Goal: Task Accomplishment & Management: Use online tool/utility

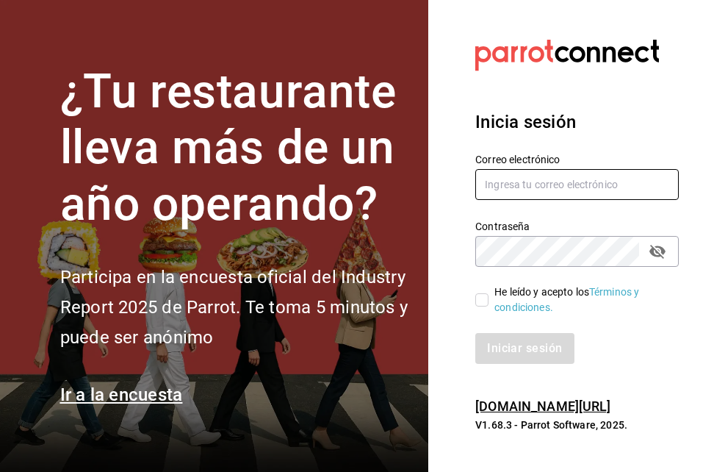
type input "[EMAIL_ADDRESS][DOMAIN_NAME]"
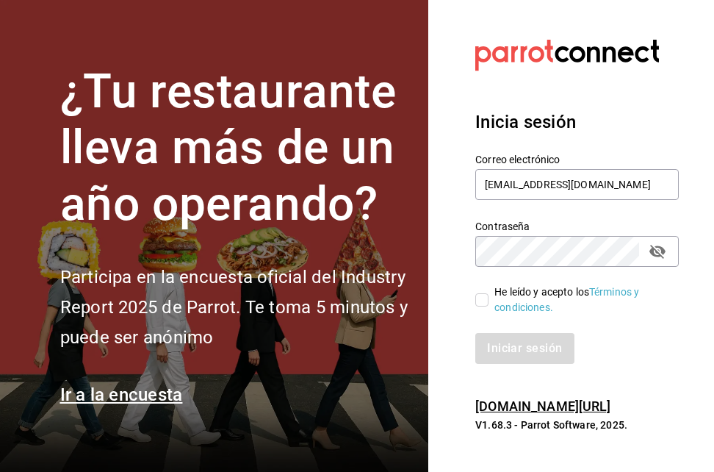
click at [480, 298] on input "He leído y acepto los Términos y condiciones." at bounding box center [481, 299] width 13 height 13
checkbox input "true"
click at [510, 348] on button "Iniciar sesión" at bounding box center [525, 348] width 100 height 31
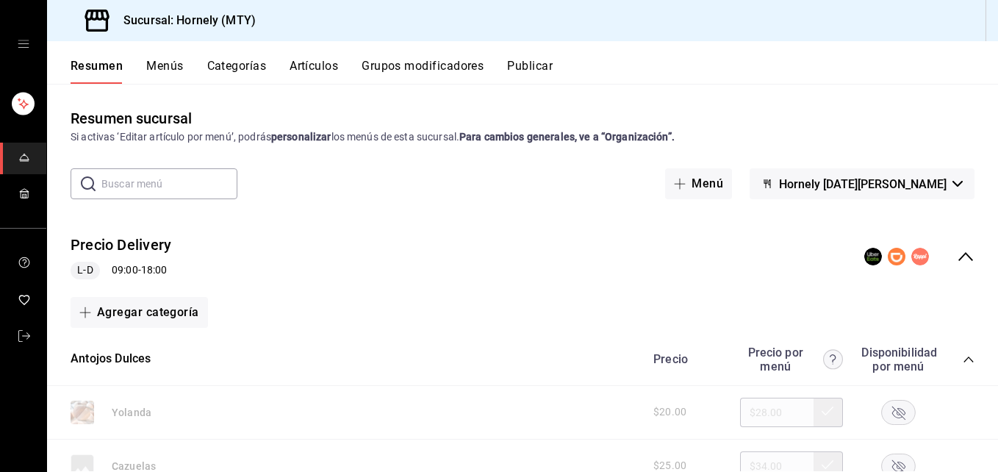
scroll to position [441, 0]
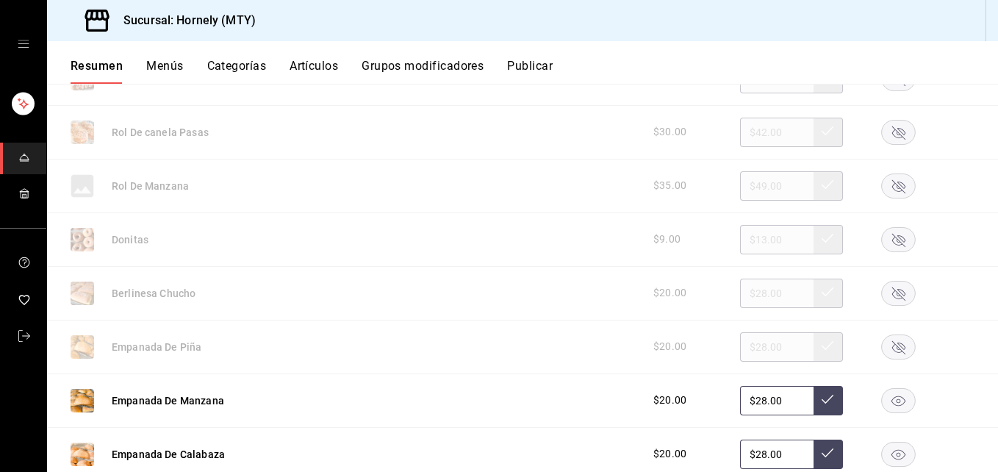
click at [713, 395] on rect "button" at bounding box center [899, 400] width 34 height 24
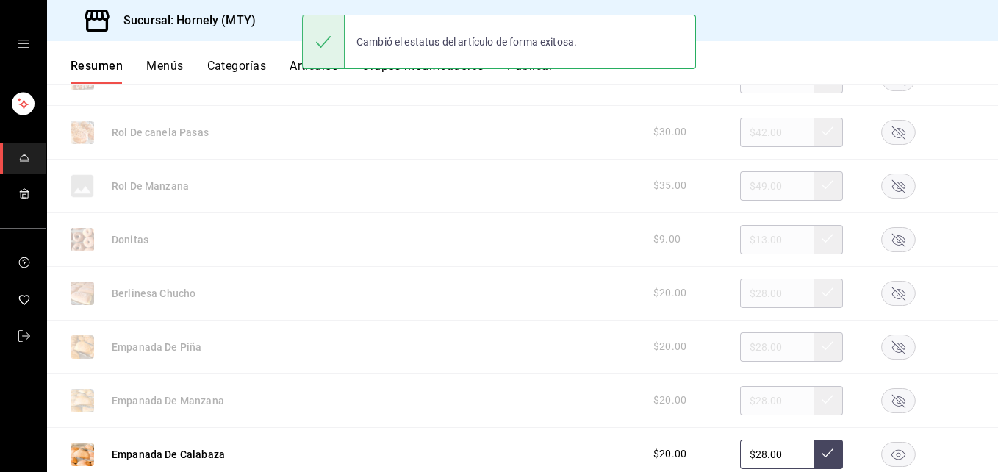
scroll to position [661, 0]
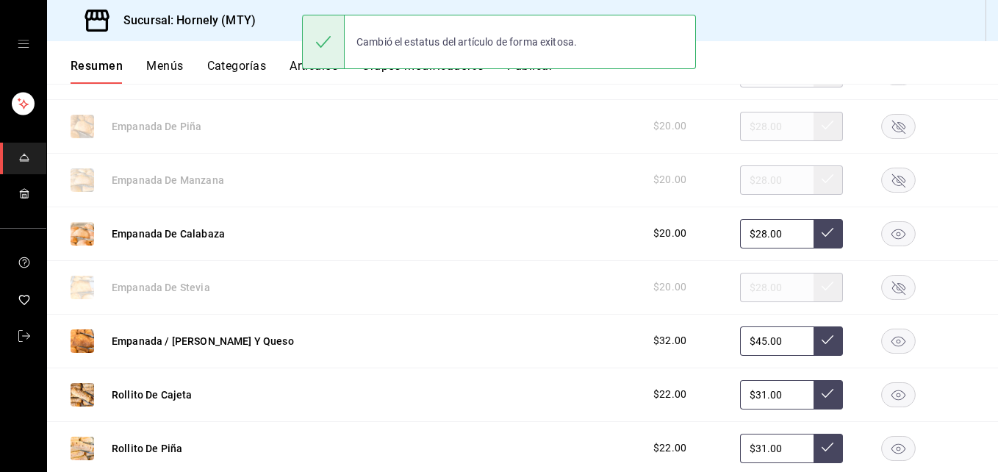
click at [713, 237] on rect "button" at bounding box center [899, 233] width 34 height 24
click at [713, 343] on rect "button" at bounding box center [899, 340] width 34 height 24
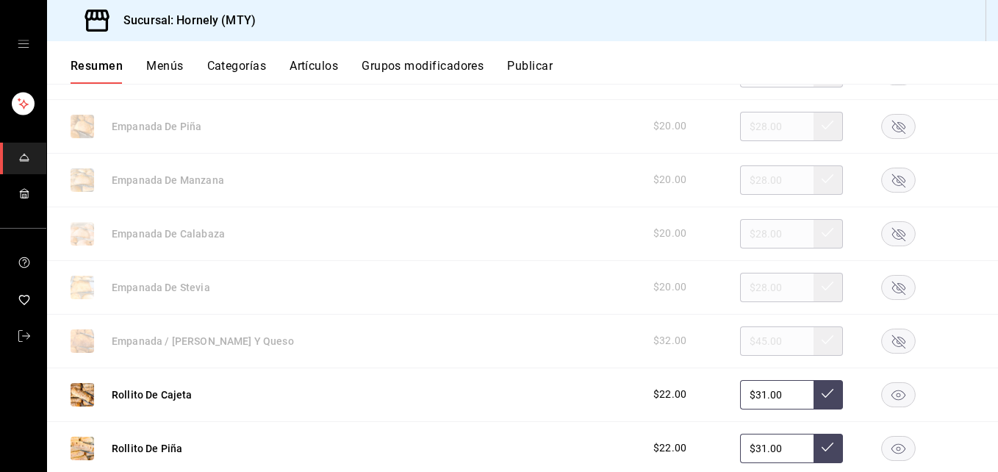
click at [713, 396] on rect "button" at bounding box center [899, 394] width 34 height 24
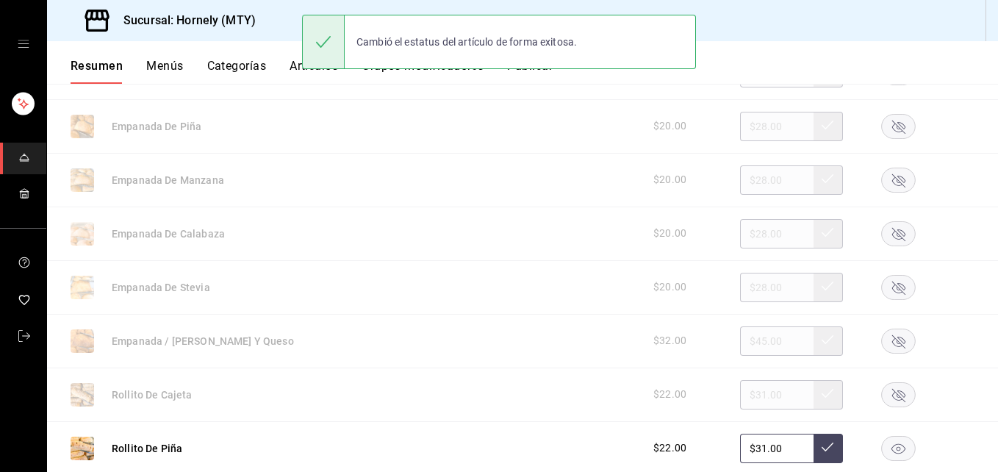
click at [713, 439] on rect "button" at bounding box center [899, 448] width 34 height 24
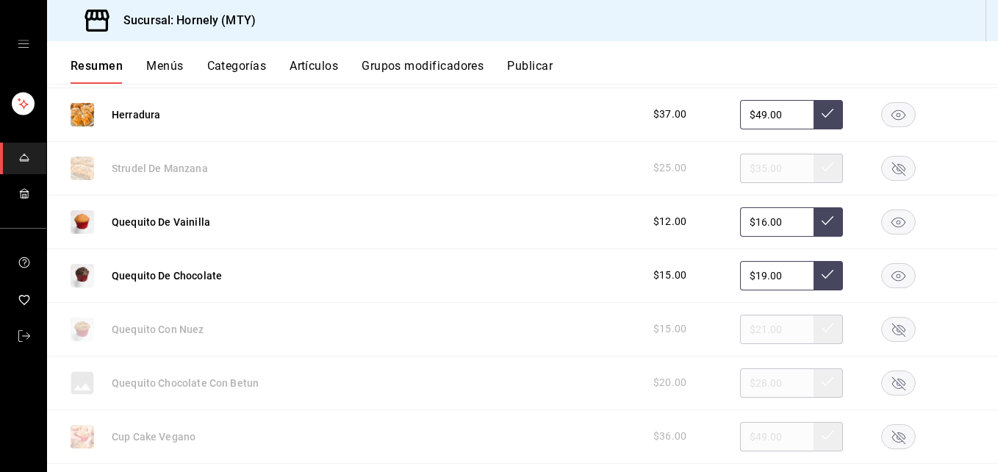
click at [713, 113] on icon "button" at bounding box center [898, 114] width 14 height 10
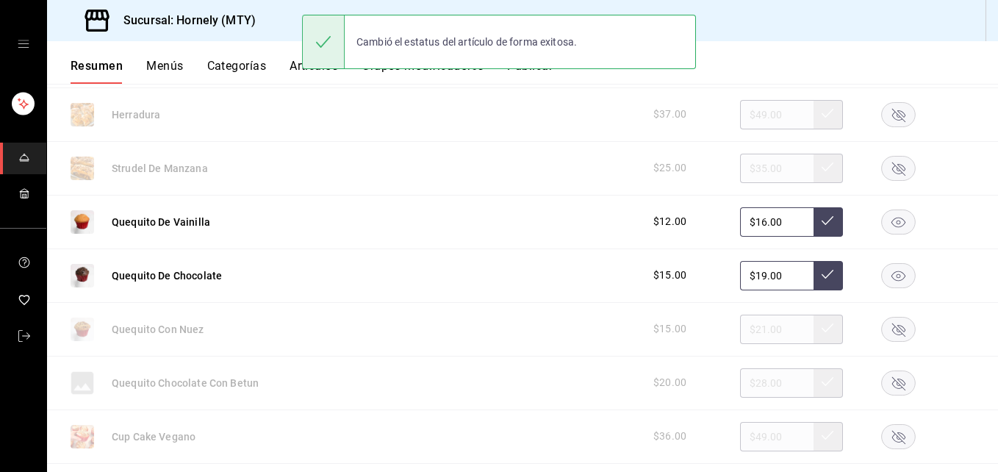
click at [713, 220] on rect "button" at bounding box center [899, 221] width 34 height 24
click at [713, 271] on rect "button" at bounding box center [899, 275] width 34 height 24
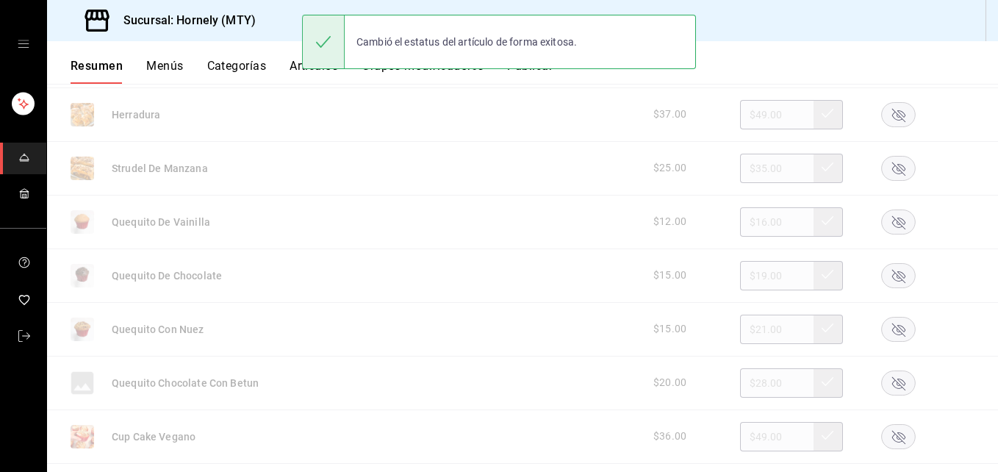
scroll to position [882, 0]
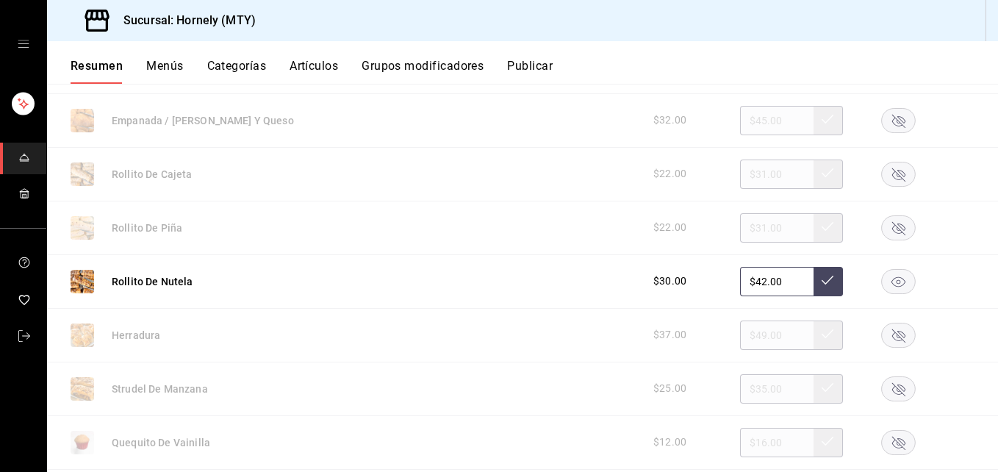
click at [713, 271] on rect "button" at bounding box center [899, 281] width 34 height 24
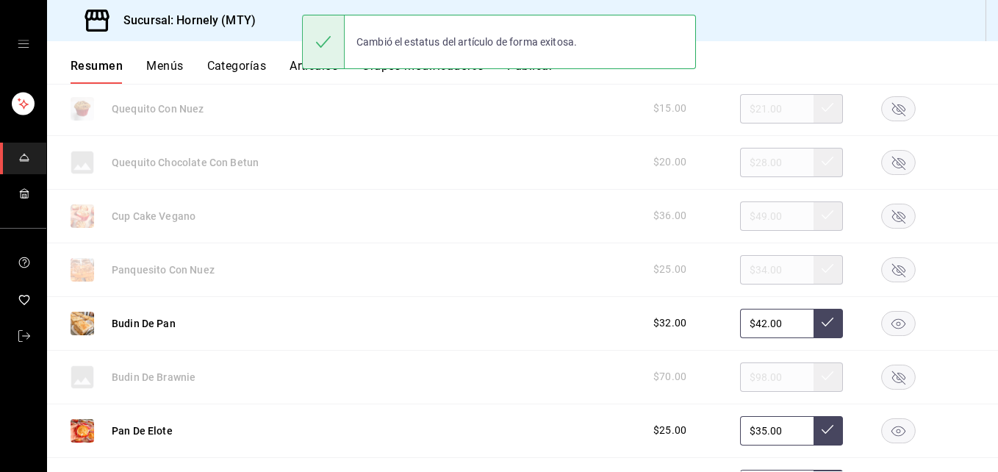
scroll to position [1763, 0]
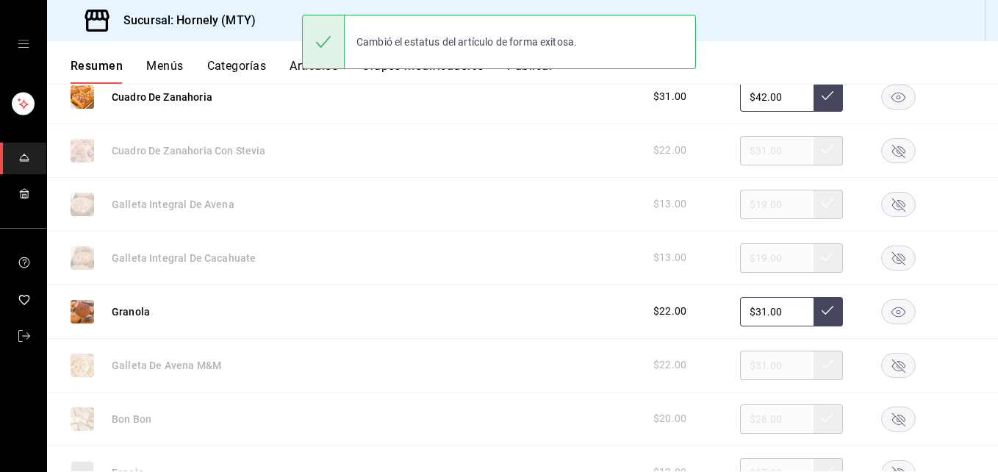
click at [713, 98] on rect "button" at bounding box center [899, 96] width 34 height 24
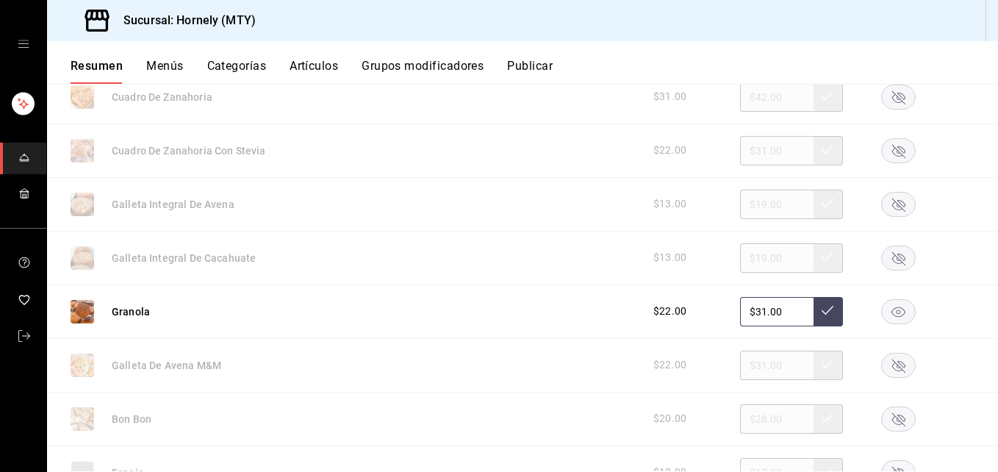
click at [713, 304] on rect "button" at bounding box center [899, 311] width 34 height 24
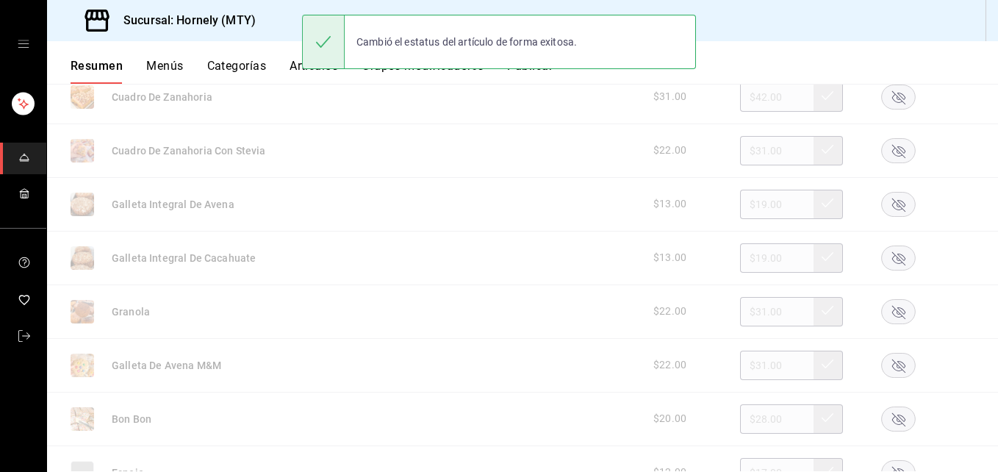
scroll to position [2204, 0]
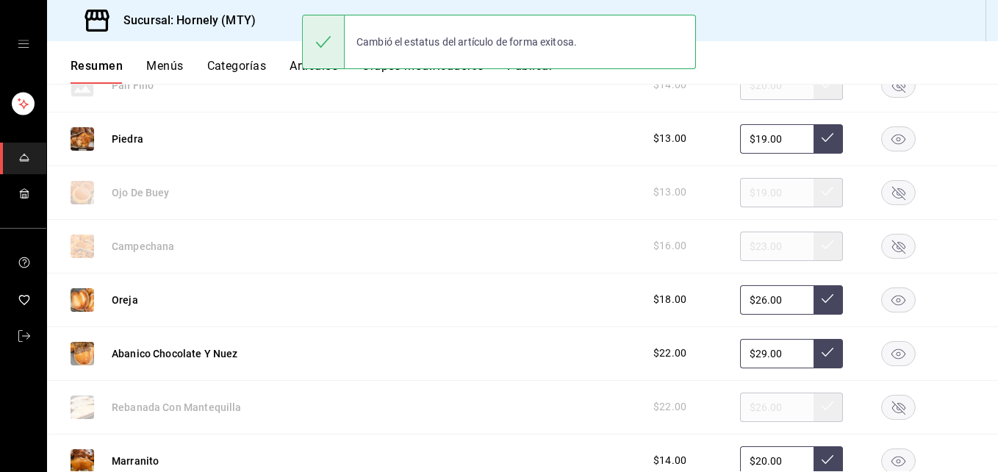
click at [713, 137] on icon "button" at bounding box center [898, 139] width 14 height 10
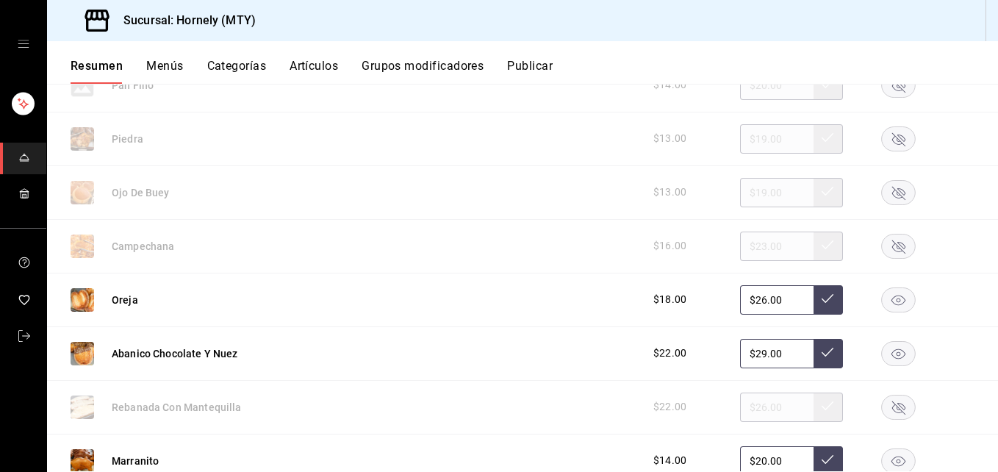
click at [713, 299] on rect "button" at bounding box center [899, 299] width 34 height 24
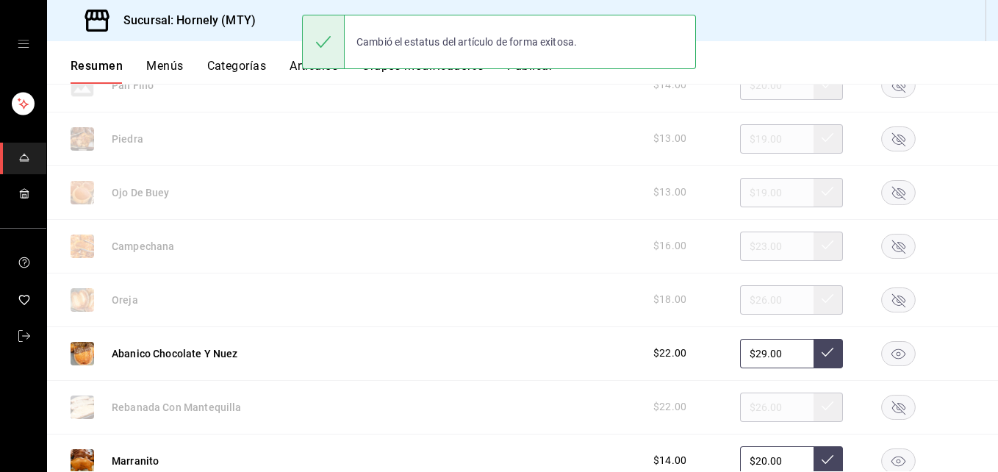
click at [713, 357] on rect "button" at bounding box center [899, 353] width 34 height 24
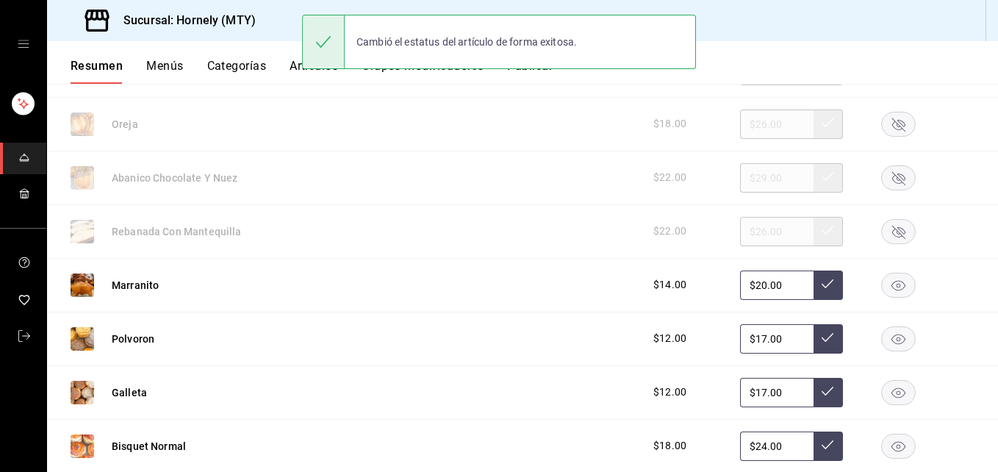
scroll to position [2425, 0]
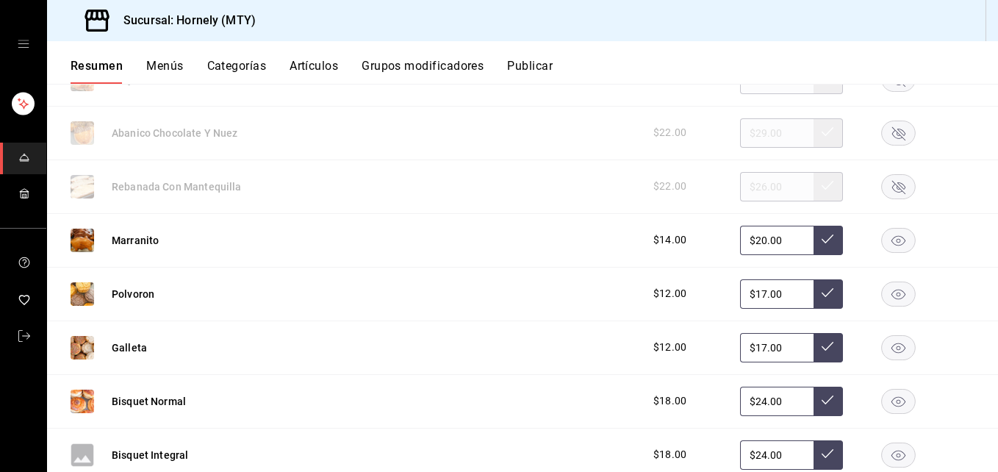
click at [713, 234] on rect "button" at bounding box center [899, 240] width 34 height 24
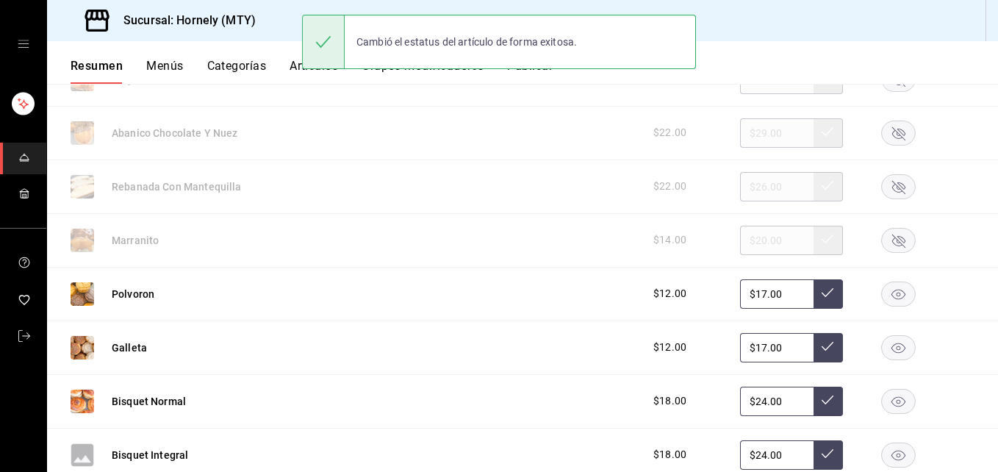
click at [713, 287] on rect "button" at bounding box center [899, 293] width 34 height 24
click at [713, 343] on rect "button" at bounding box center [899, 347] width 34 height 24
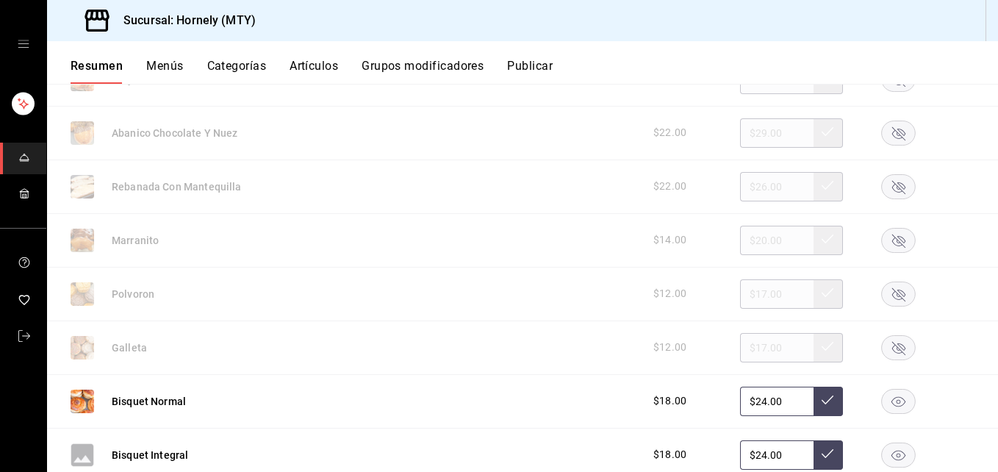
click at [713, 395] on rect "button" at bounding box center [899, 401] width 34 height 24
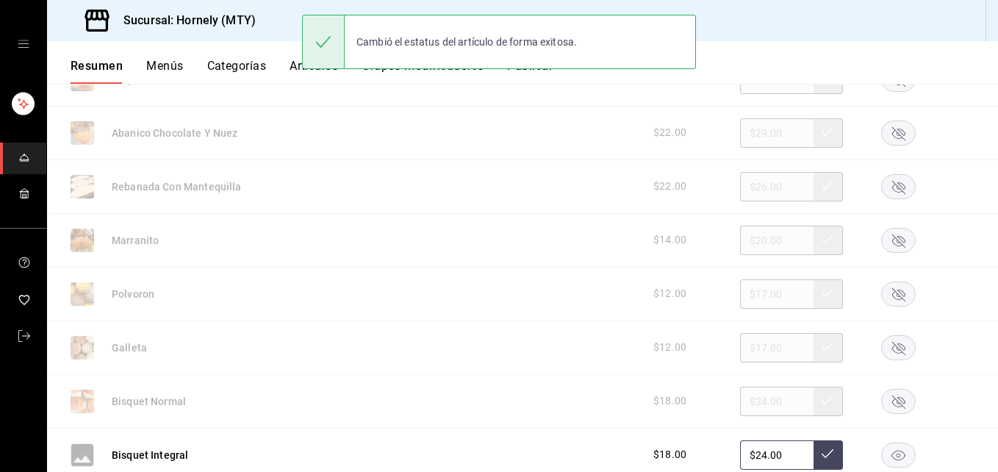
scroll to position [2645, 0]
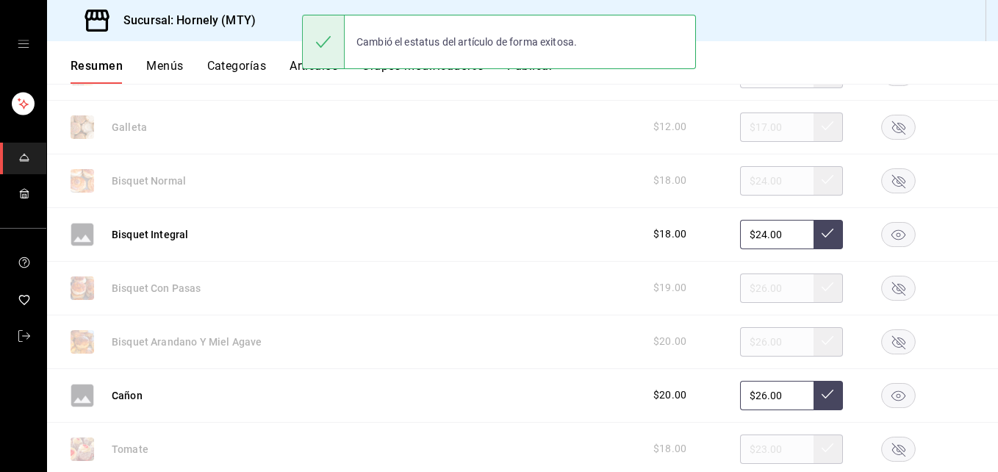
click at [713, 225] on rect "button" at bounding box center [899, 234] width 34 height 24
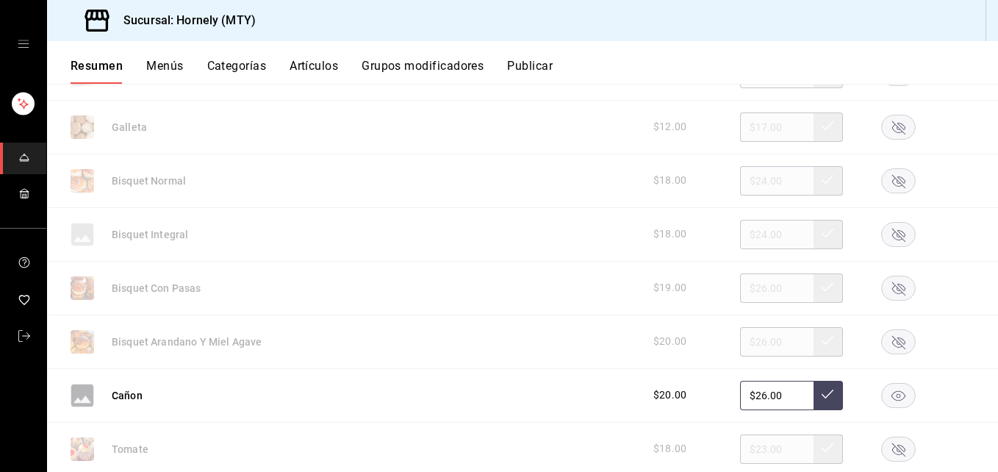
click at [713, 398] on icon "button" at bounding box center [898, 395] width 14 height 10
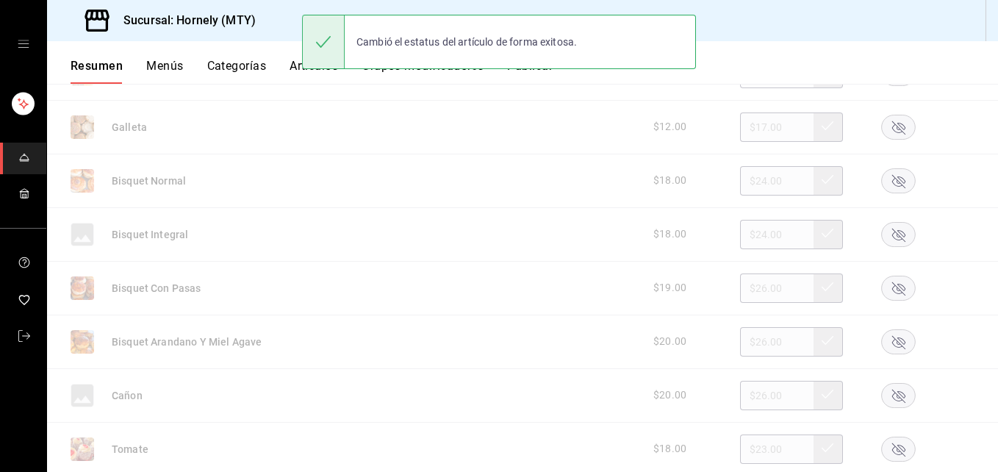
scroll to position [3086, 0]
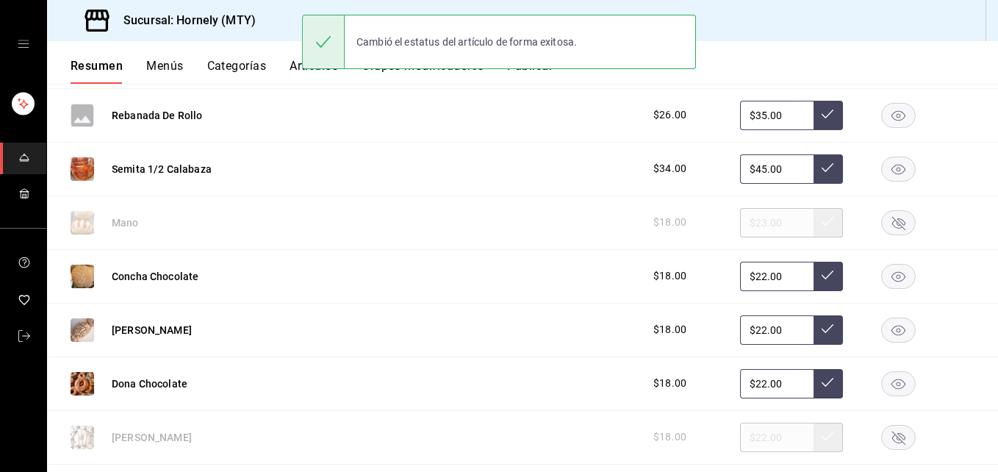
click at [713, 112] on rect "button" at bounding box center [899, 115] width 34 height 24
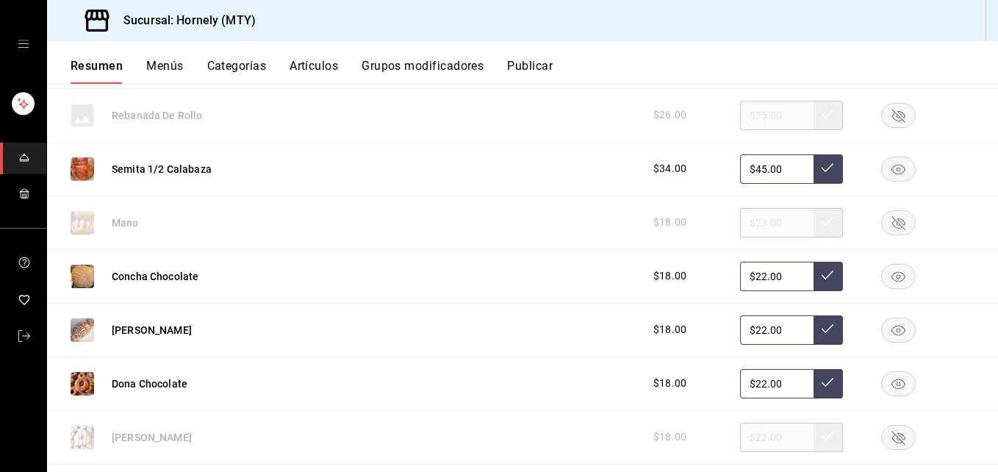
click at [713, 165] on rect "button" at bounding box center [899, 169] width 34 height 24
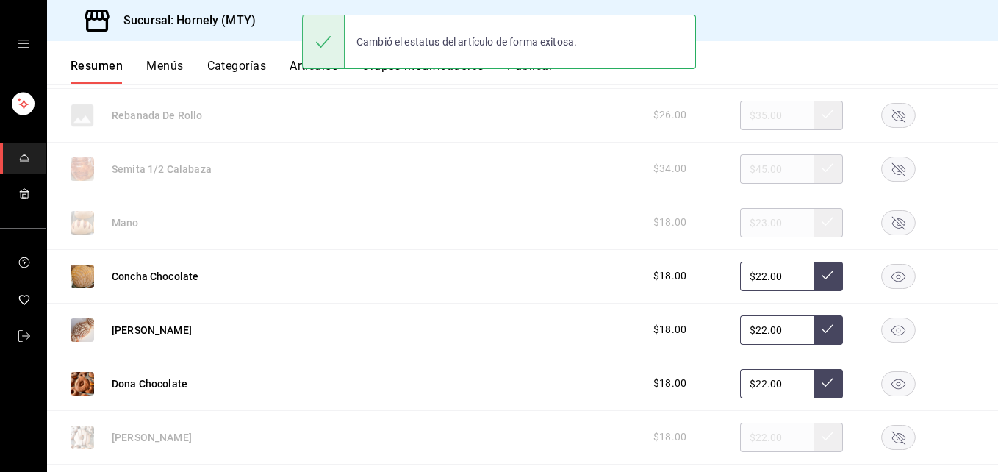
click at [713, 276] on icon "button" at bounding box center [898, 276] width 14 height 10
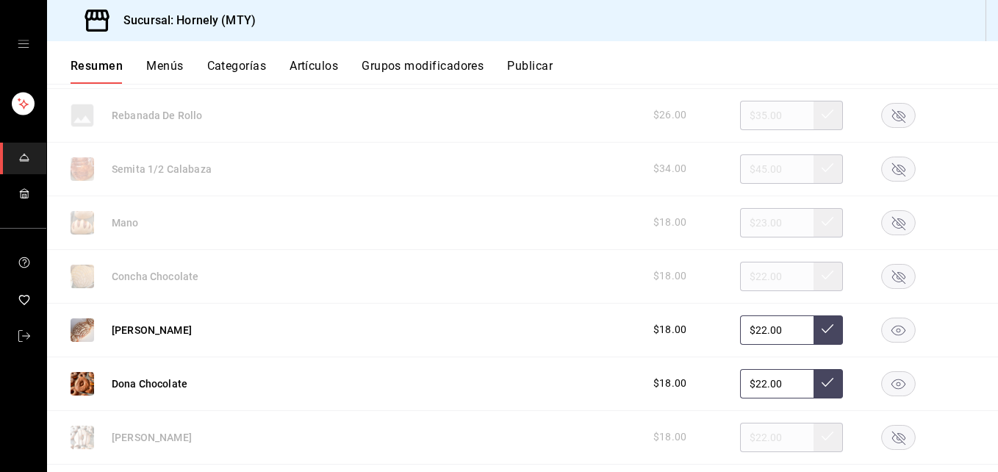
click at [713, 328] on icon "button" at bounding box center [898, 330] width 14 height 10
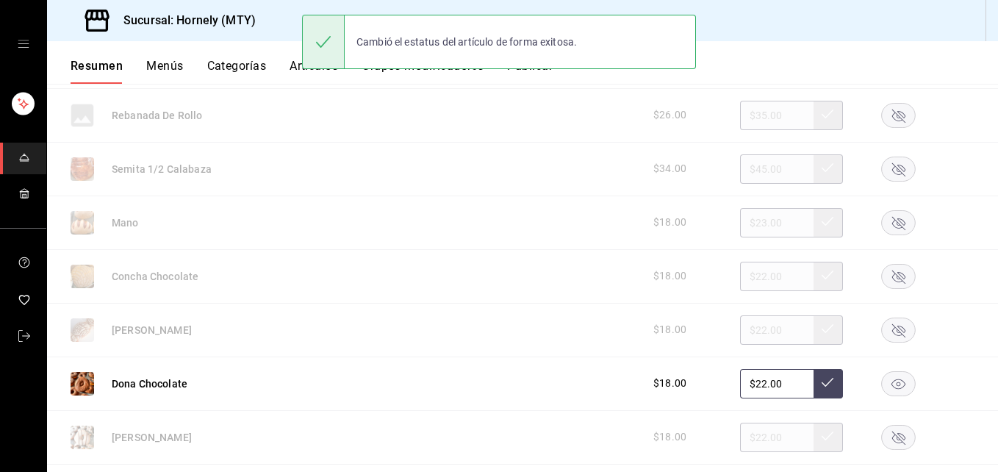
click at [713, 385] on rect "button" at bounding box center [899, 383] width 34 height 24
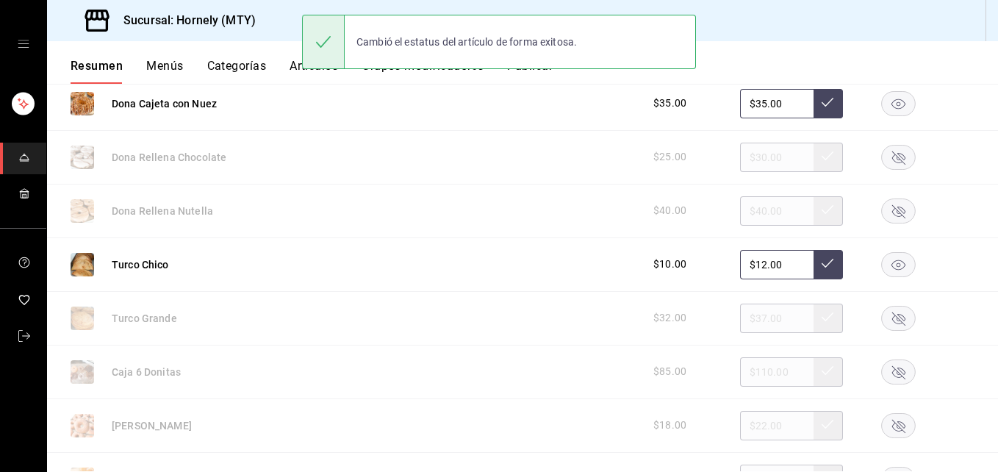
click at [713, 102] on rect "button" at bounding box center [899, 103] width 34 height 24
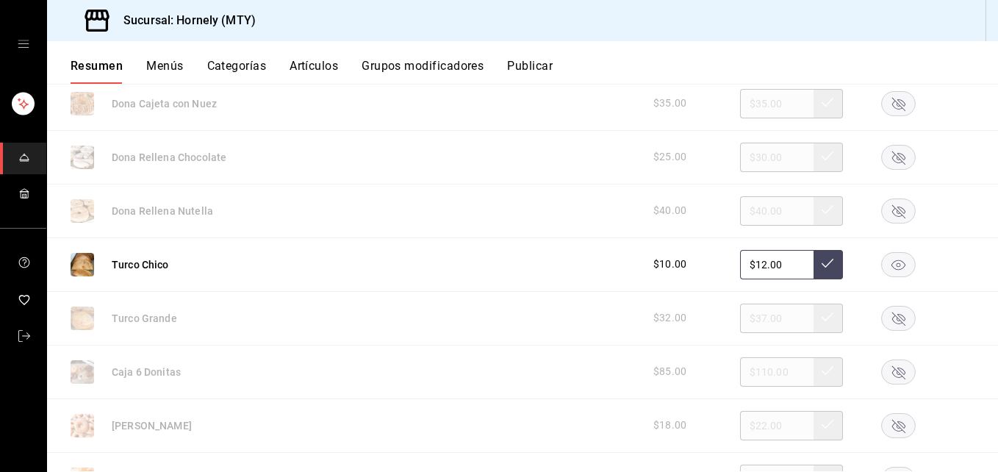
scroll to position [3307, 0]
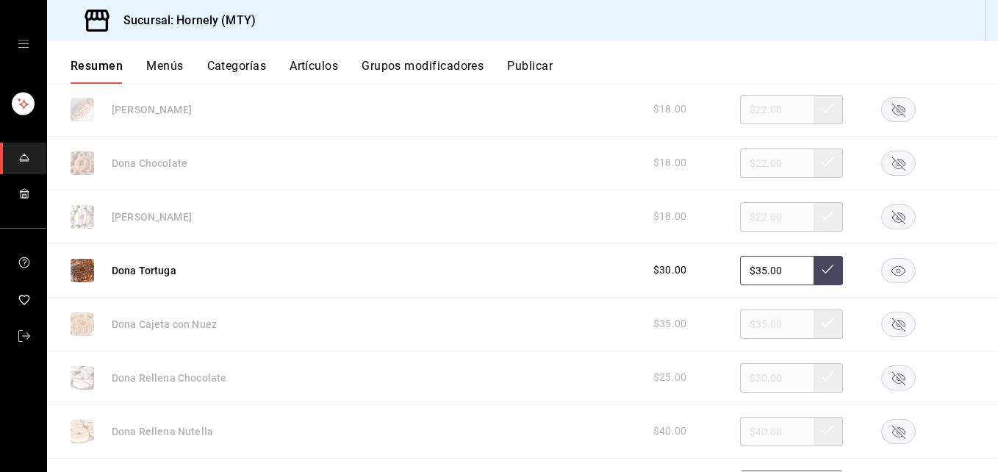
click at [713, 265] on rect "button" at bounding box center [899, 270] width 34 height 24
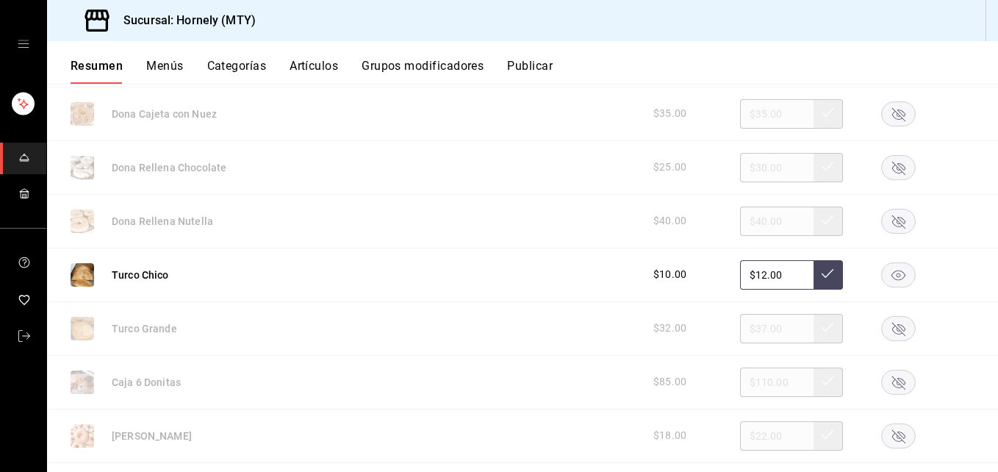
scroll to position [3527, 0]
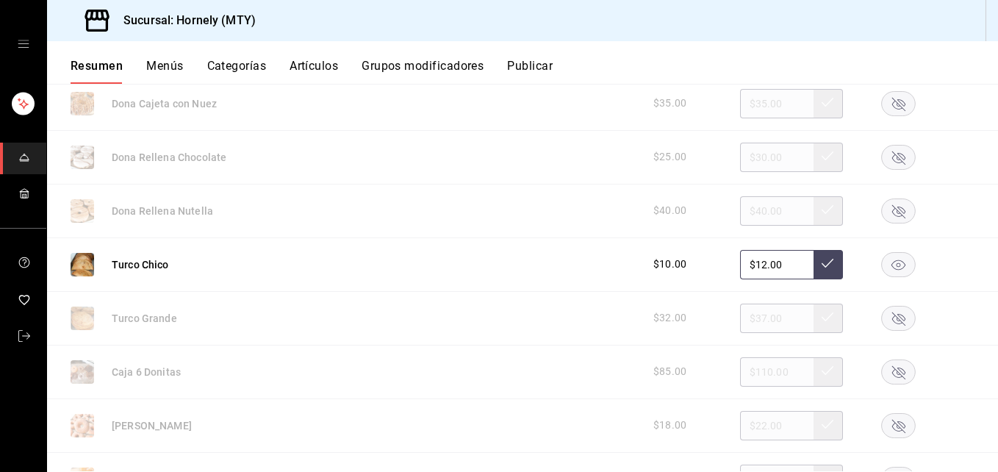
click at [713, 258] on rect "button" at bounding box center [899, 264] width 34 height 24
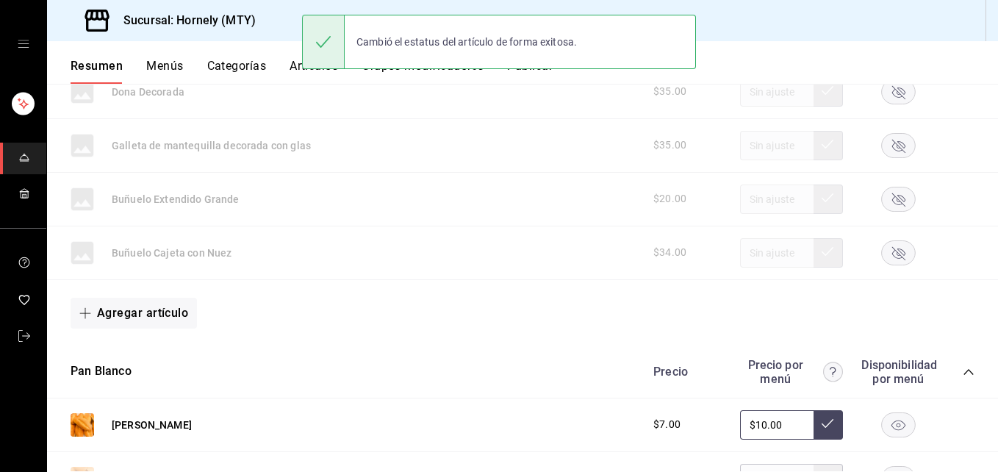
scroll to position [4188, 0]
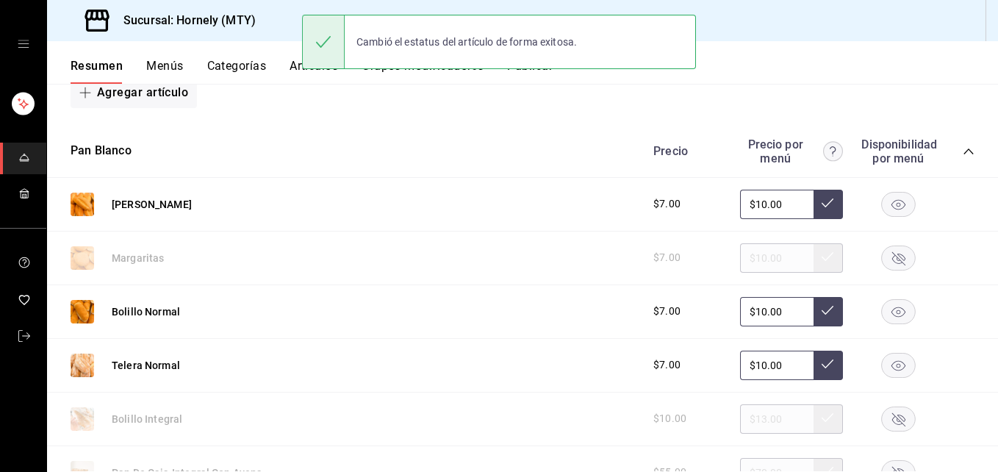
click at [713, 197] on icon at bounding box center [827, 203] width 12 height 12
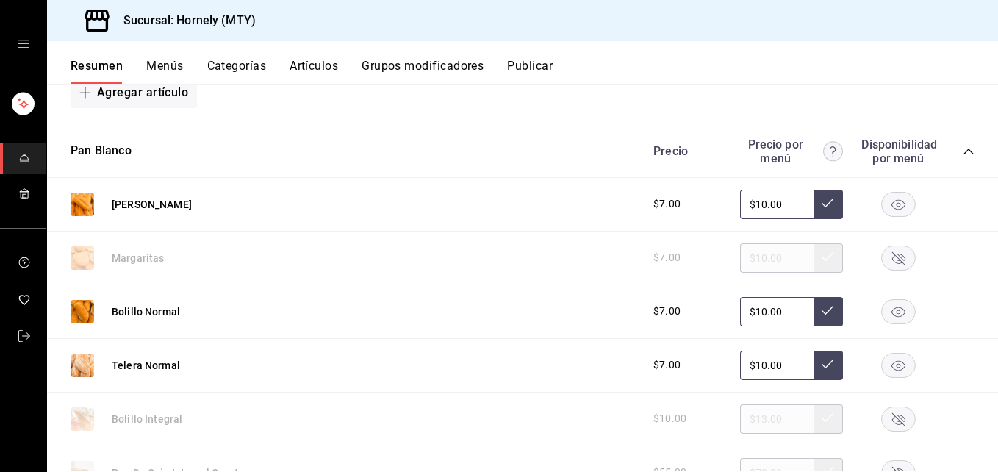
click at [713, 198] on icon "button" at bounding box center [898, 204] width 35 height 25
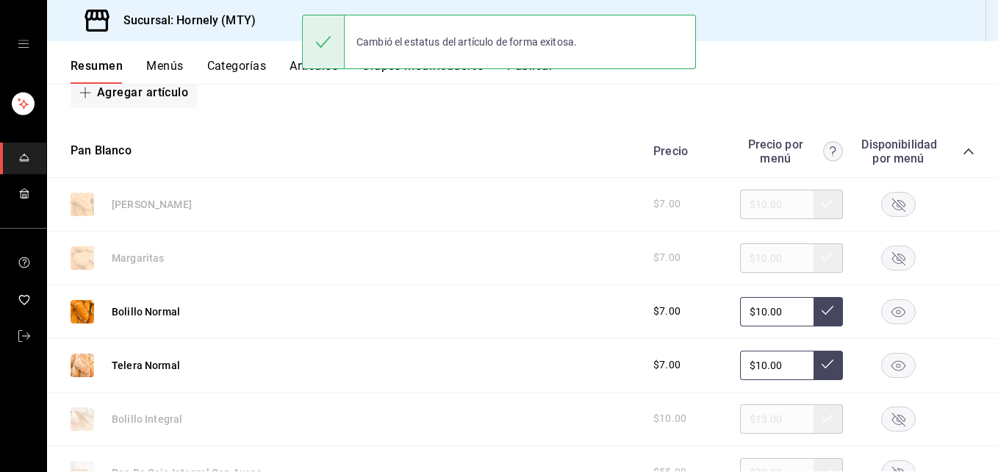
click at [713, 313] on rect "button" at bounding box center [899, 311] width 34 height 24
click at [713, 361] on icon "button" at bounding box center [898, 365] width 14 height 10
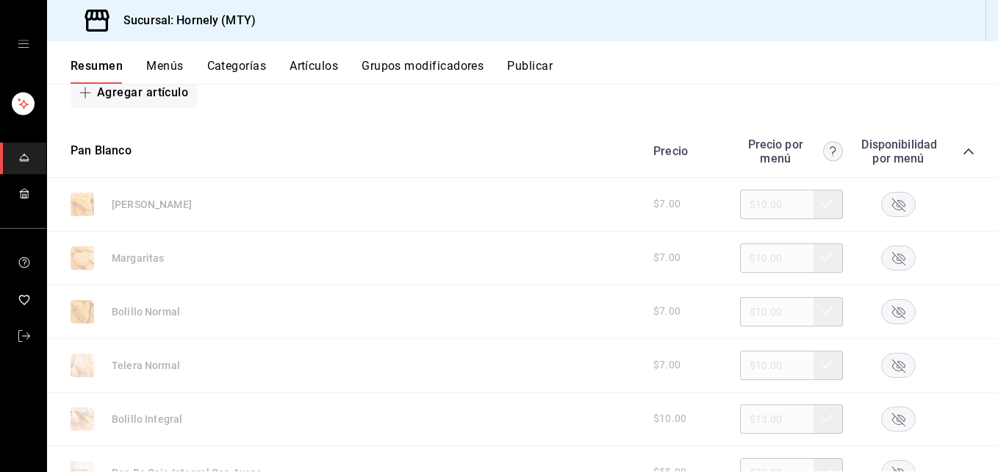
scroll to position [4629, 0]
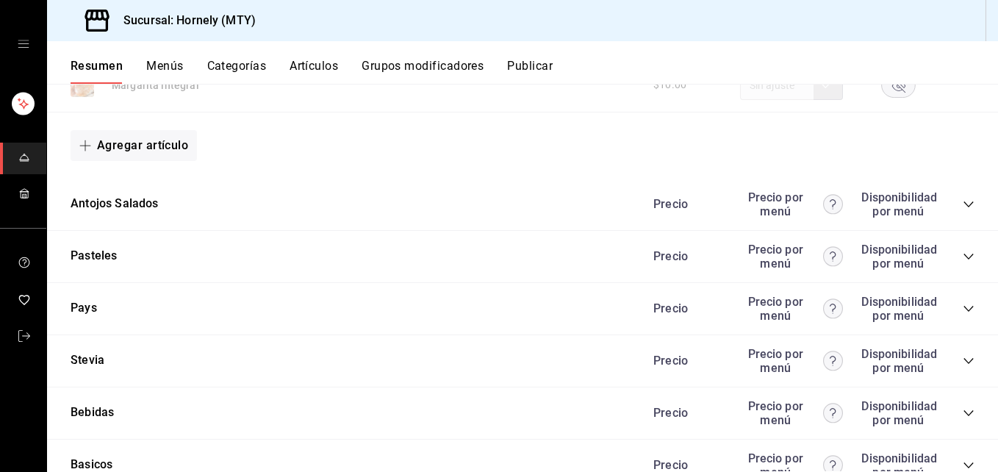
click at [713, 204] on div "Precio Precio por menú Disponibilidad por menú" at bounding box center [807, 204] width 336 height 28
click at [713, 205] on icon "collapse-category-row" at bounding box center [968, 204] width 10 height 6
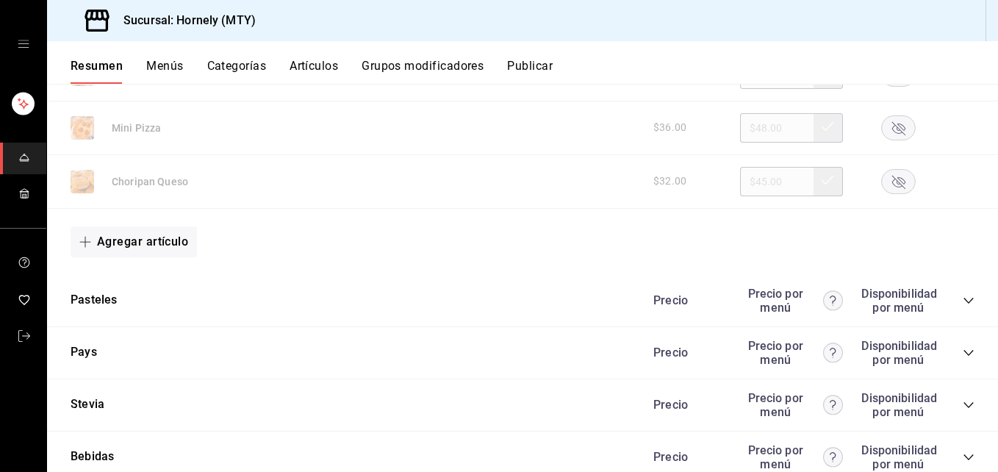
scroll to position [4897, 0]
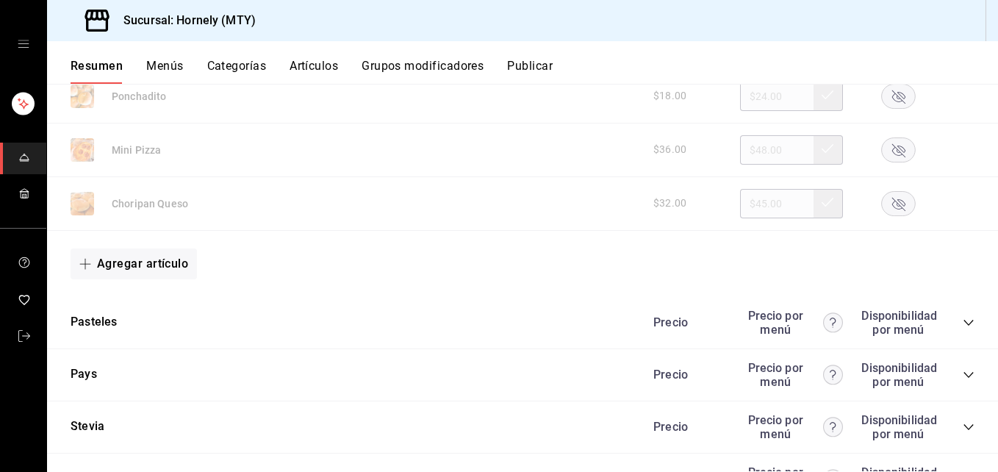
click at [713, 318] on icon "collapse-category-row" at bounding box center [969, 323] width 12 height 12
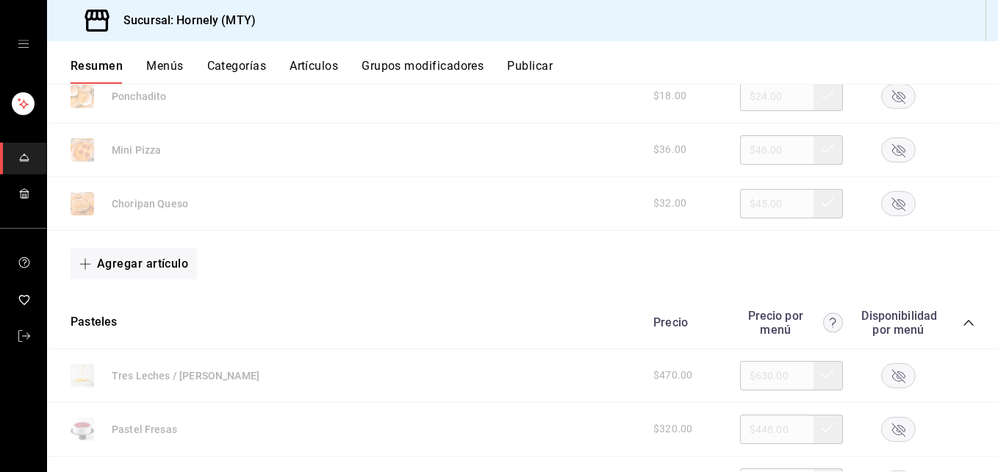
scroll to position [5338, 0]
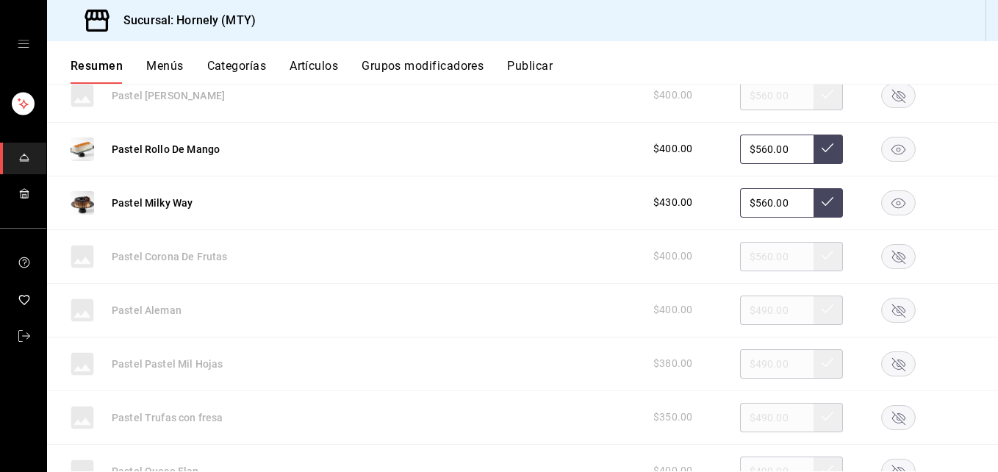
click at [713, 148] on rect "button" at bounding box center [899, 149] width 34 height 24
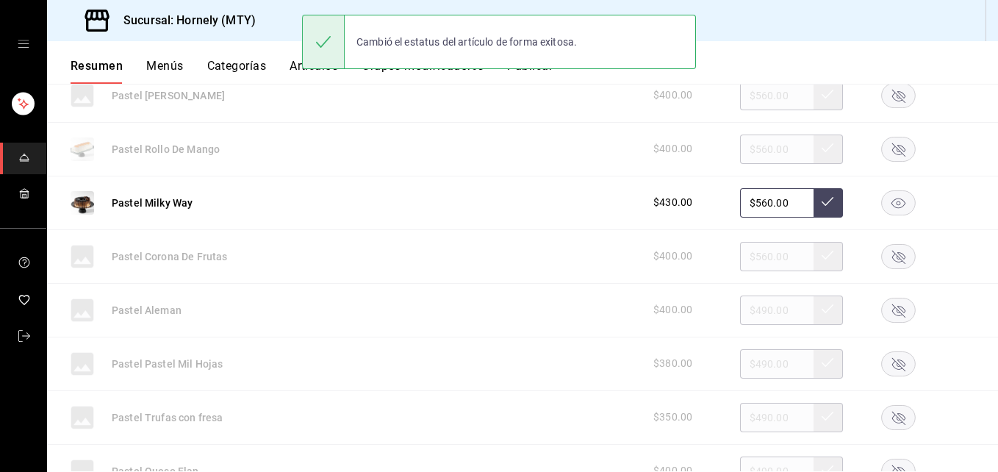
click at [713, 193] on rect "button" at bounding box center [899, 202] width 34 height 24
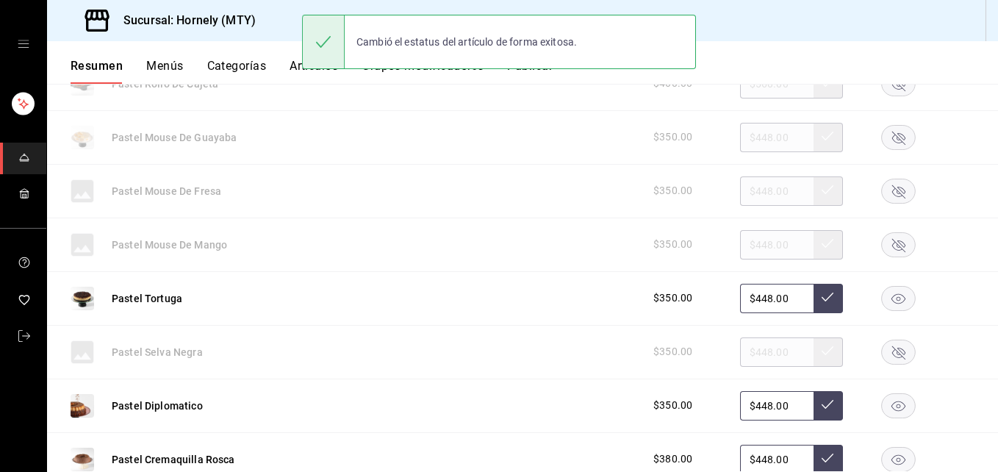
scroll to position [5999, 0]
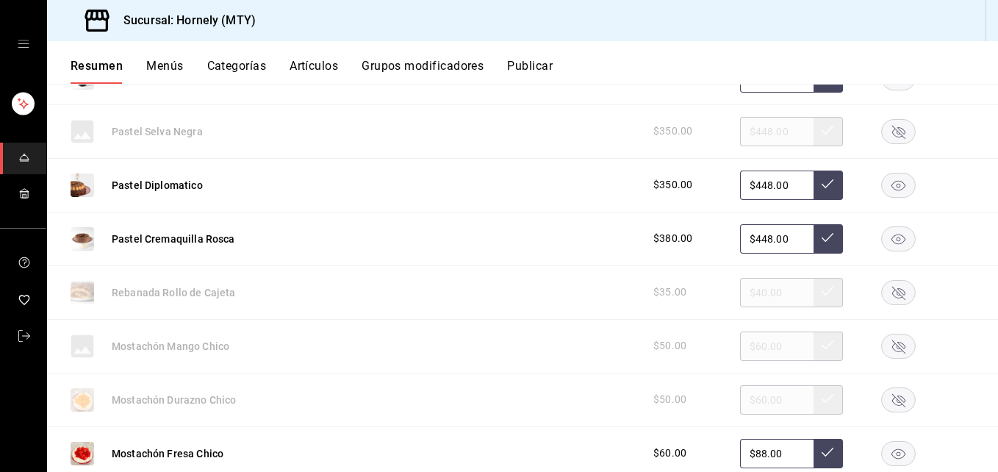
click at [713, 181] on rect "button" at bounding box center [899, 185] width 34 height 24
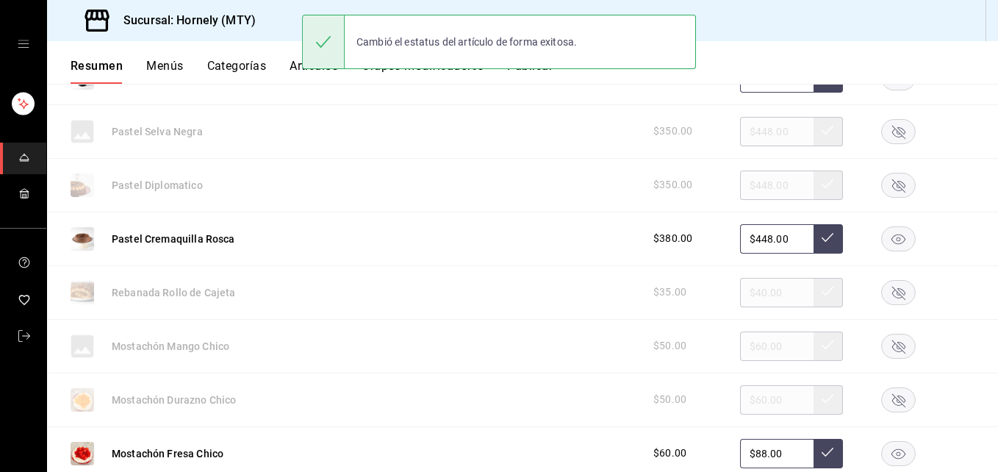
click at [713, 227] on rect "button" at bounding box center [899, 238] width 34 height 24
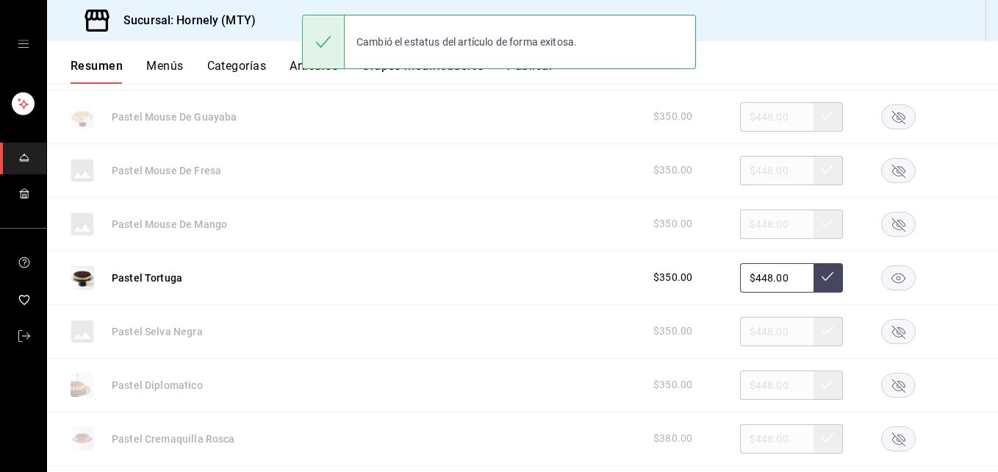
scroll to position [5779, 0]
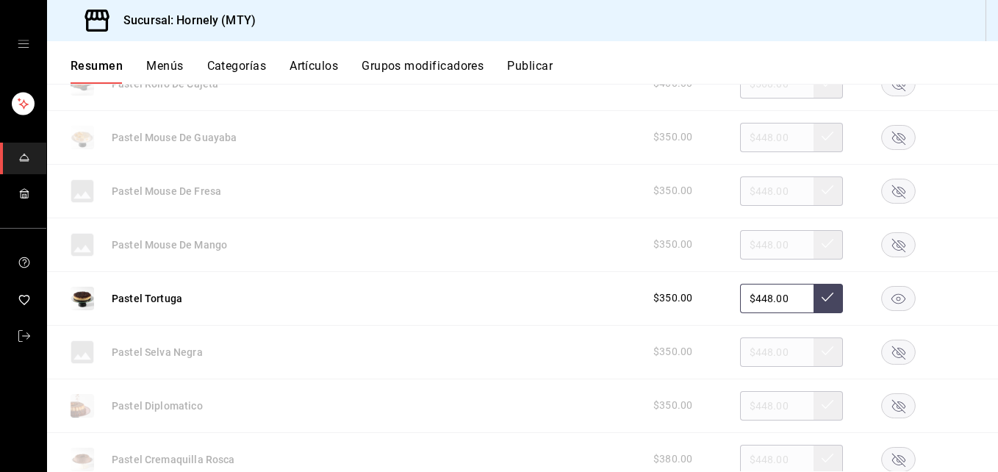
click at [713, 297] on icon "button" at bounding box center [898, 298] width 14 height 10
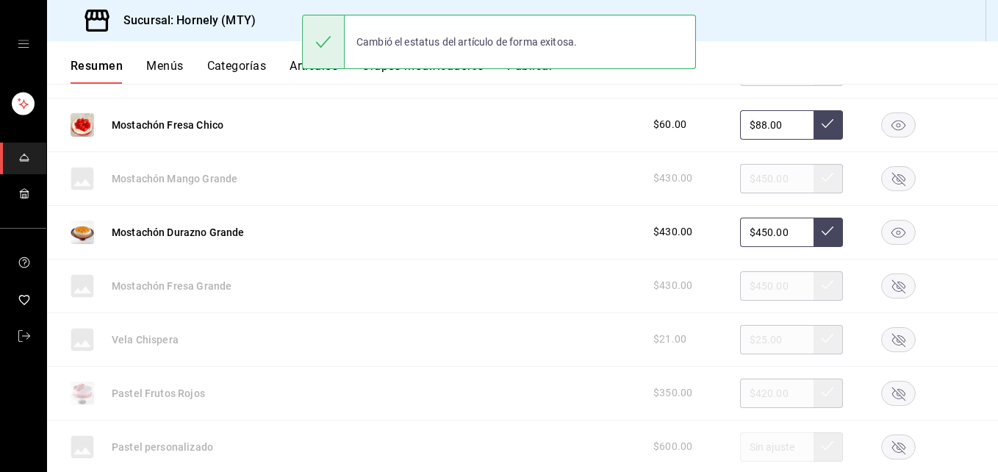
scroll to position [6440, 0]
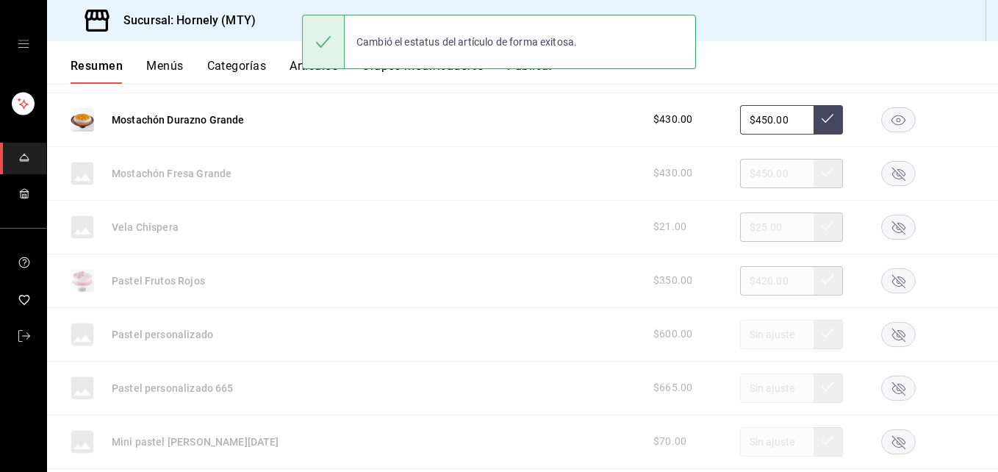
click at [713, 115] on rect "button" at bounding box center [899, 119] width 34 height 24
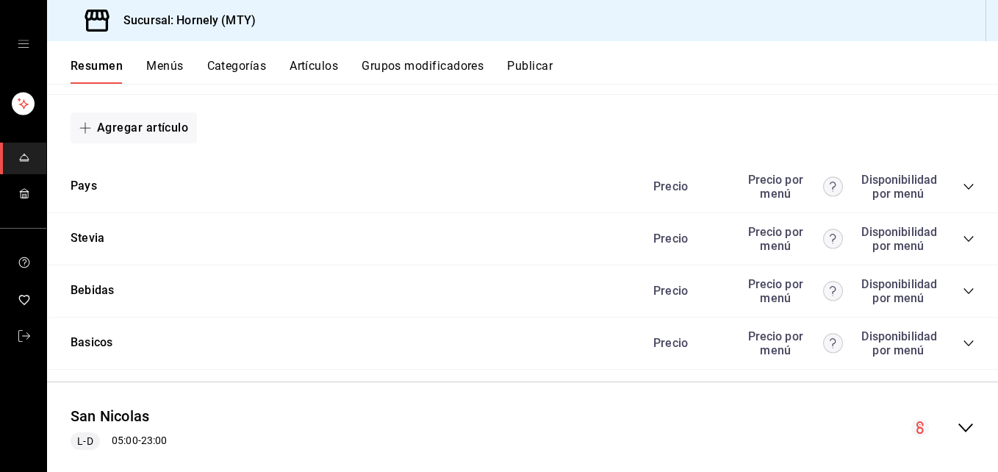
scroll to position [7061, 0]
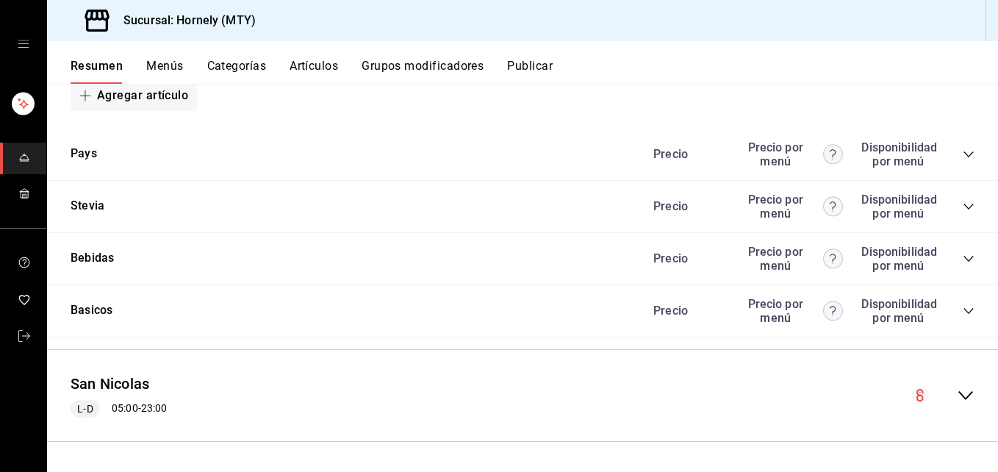
click at [713, 156] on icon "collapse-category-row" at bounding box center [969, 154] width 12 height 12
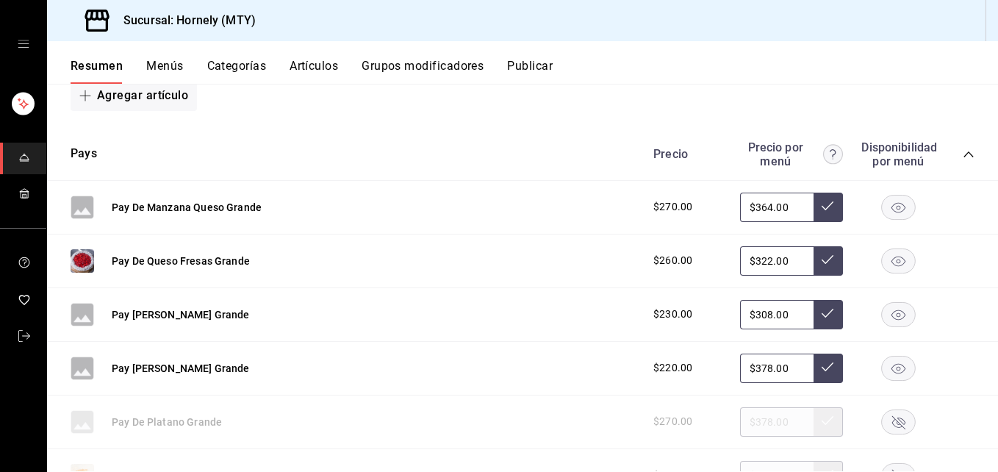
click at [713, 207] on rect "button" at bounding box center [899, 207] width 34 height 24
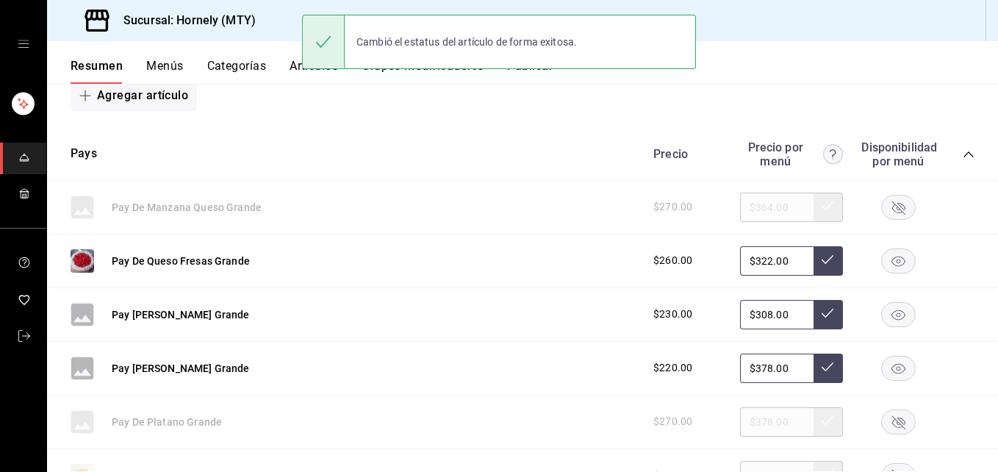
click at [713, 259] on rect "button" at bounding box center [899, 260] width 34 height 24
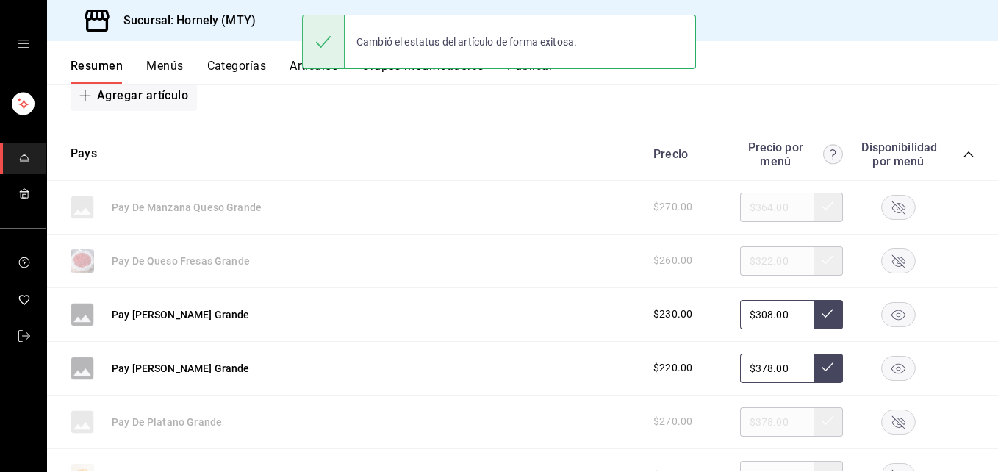
click at [713, 310] on icon "button" at bounding box center [898, 314] width 14 height 10
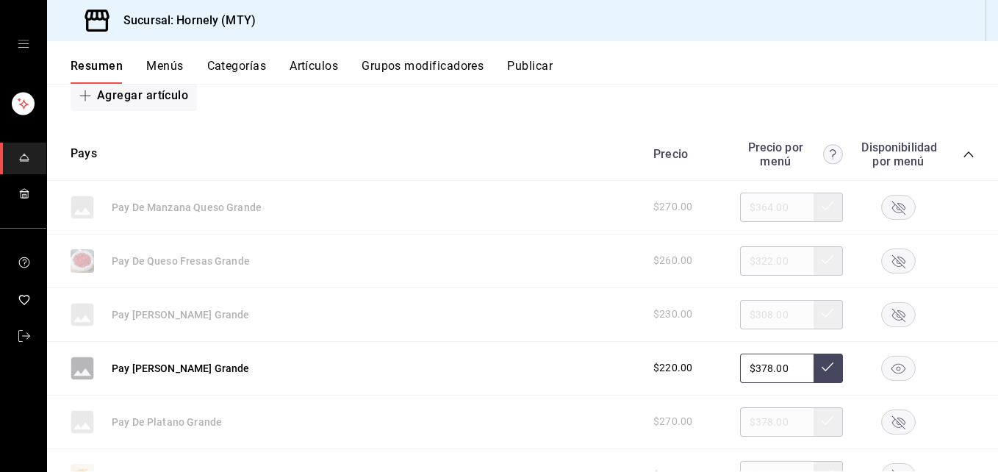
click at [713, 366] on rect "button" at bounding box center [899, 368] width 34 height 24
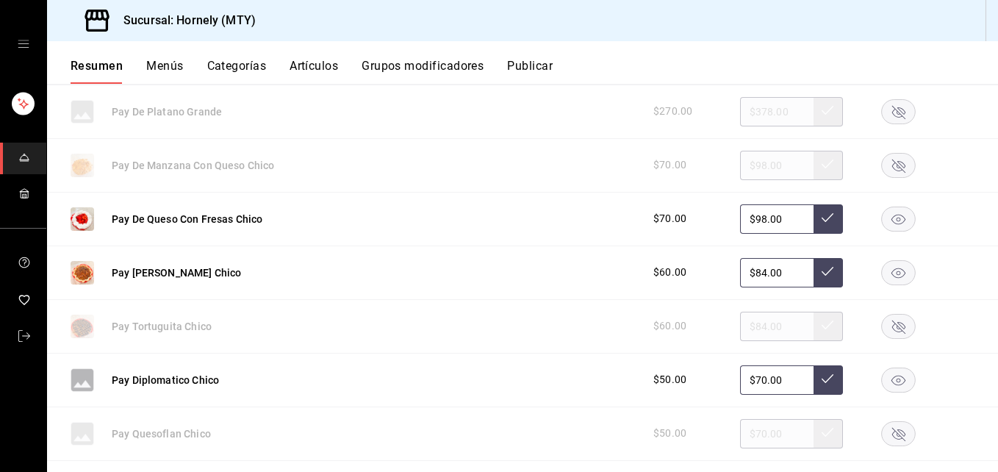
scroll to position [7502, 0]
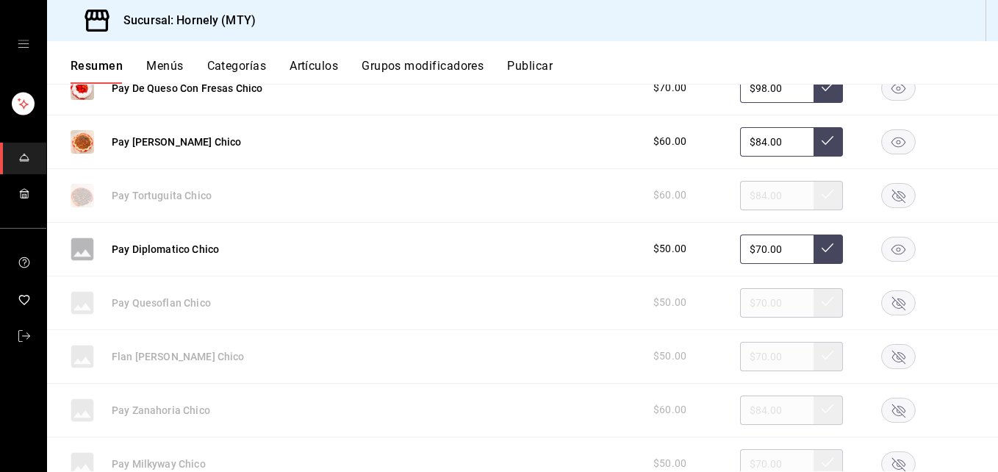
click at [713, 242] on rect "button" at bounding box center [899, 249] width 34 height 24
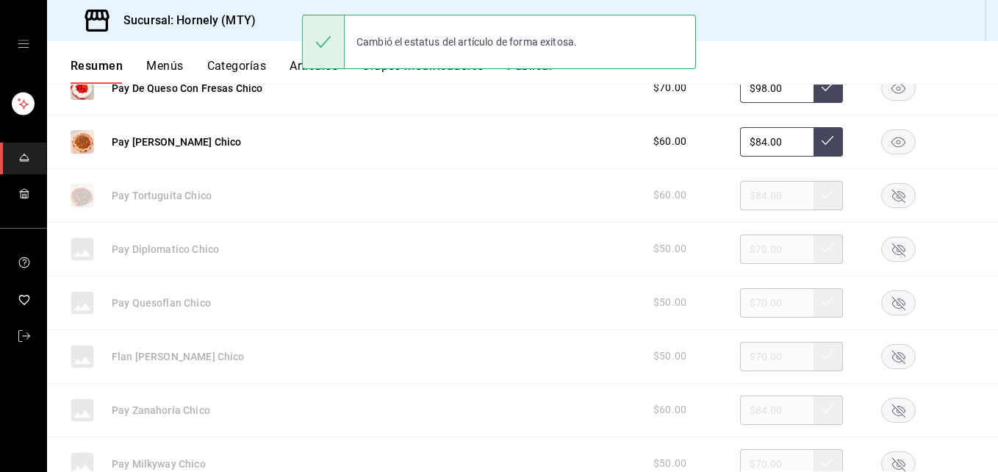
scroll to position [7282, 0]
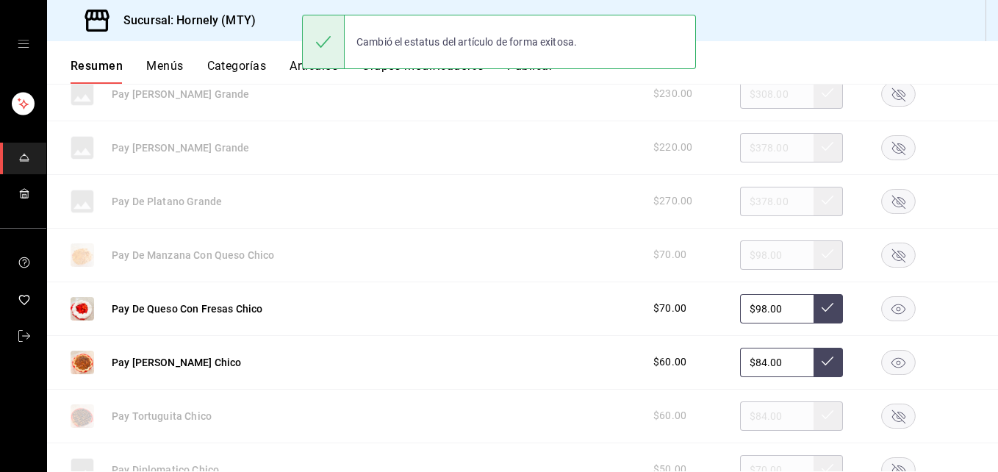
click at [713, 307] on rect "button" at bounding box center [899, 308] width 34 height 24
click at [713, 357] on rect "button" at bounding box center [899, 362] width 34 height 24
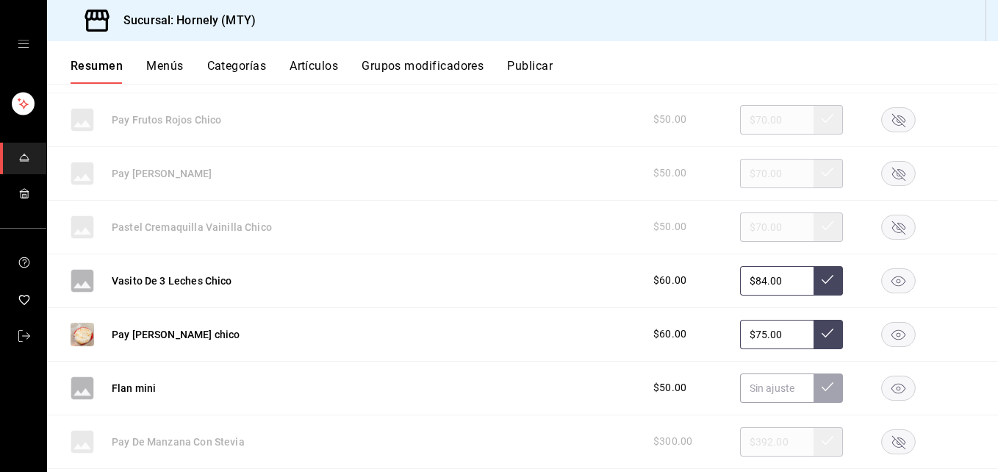
scroll to position [7943, 0]
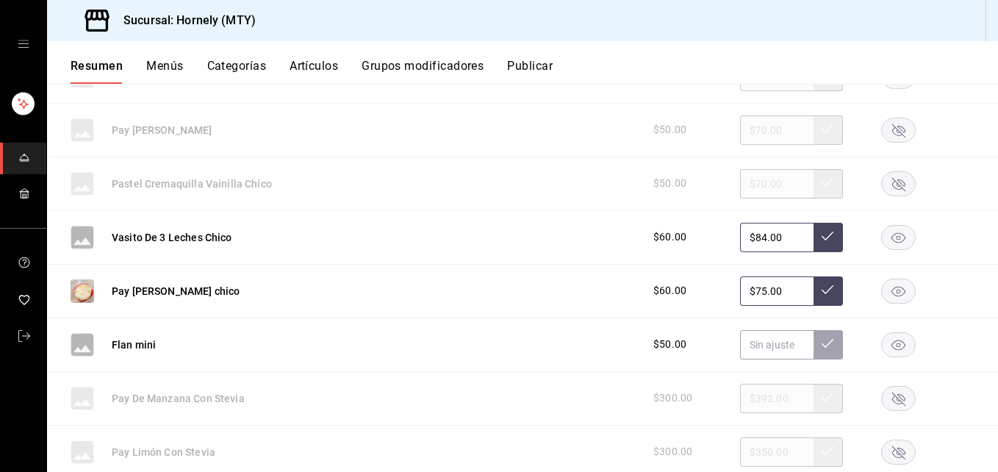
click at [713, 234] on rect "button" at bounding box center [899, 237] width 34 height 24
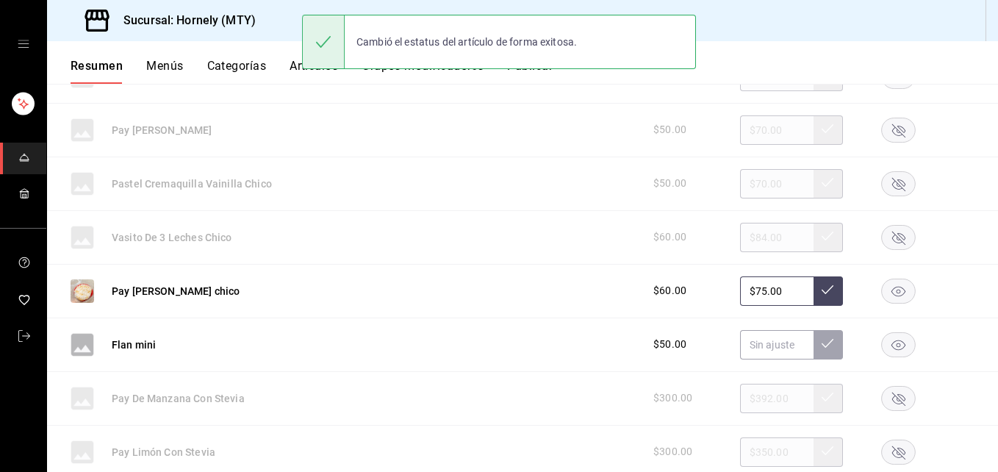
click at [713, 287] on rect "button" at bounding box center [899, 290] width 34 height 24
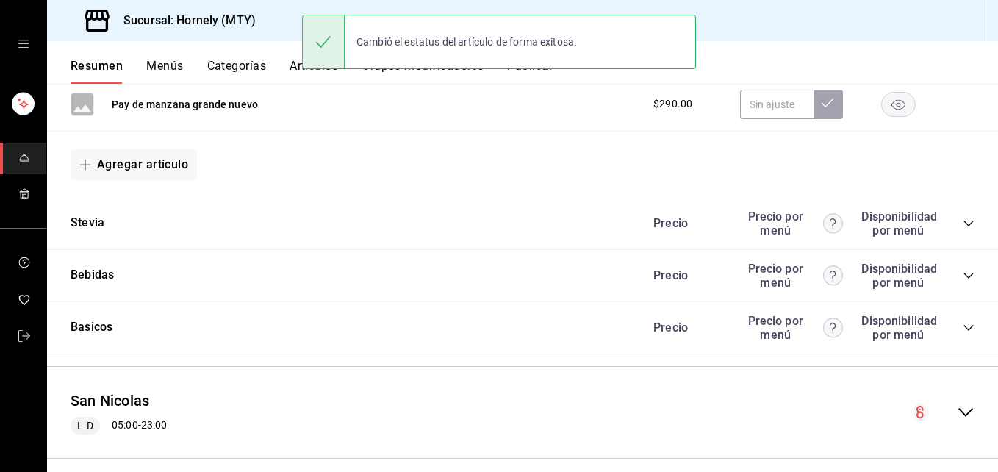
scroll to position [8576, 0]
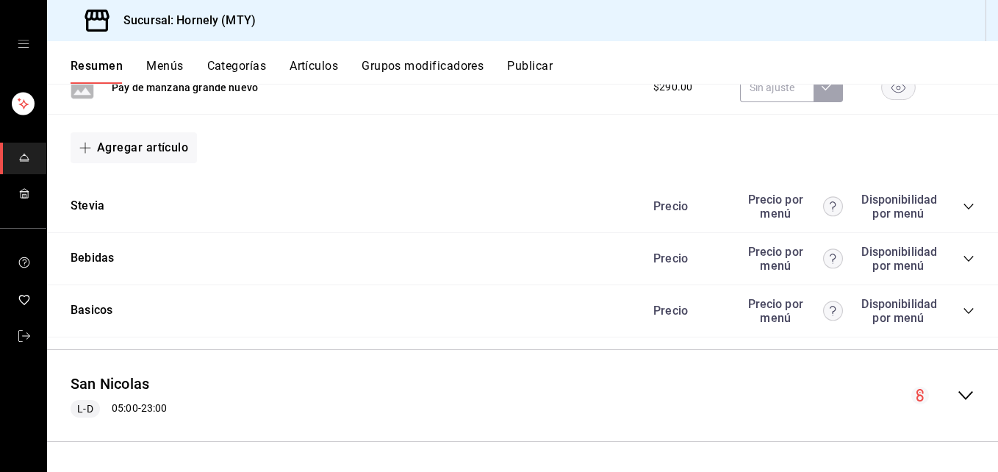
click at [713, 206] on div "Precio Precio por menú Disponibilidad por menú" at bounding box center [807, 207] width 336 height 28
click at [713, 204] on icon "collapse-category-row" at bounding box center [969, 207] width 12 height 12
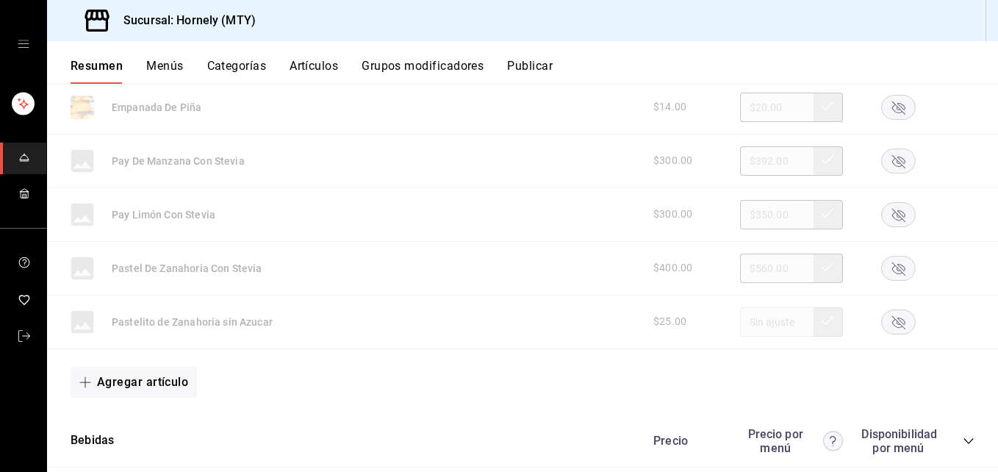
scroll to position [8964, 0]
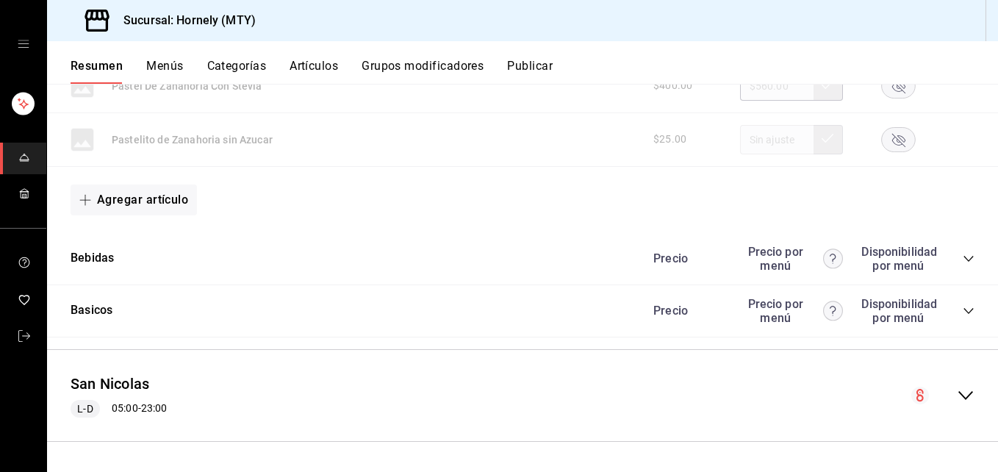
click at [713, 259] on icon "collapse-category-row" at bounding box center [969, 259] width 12 height 12
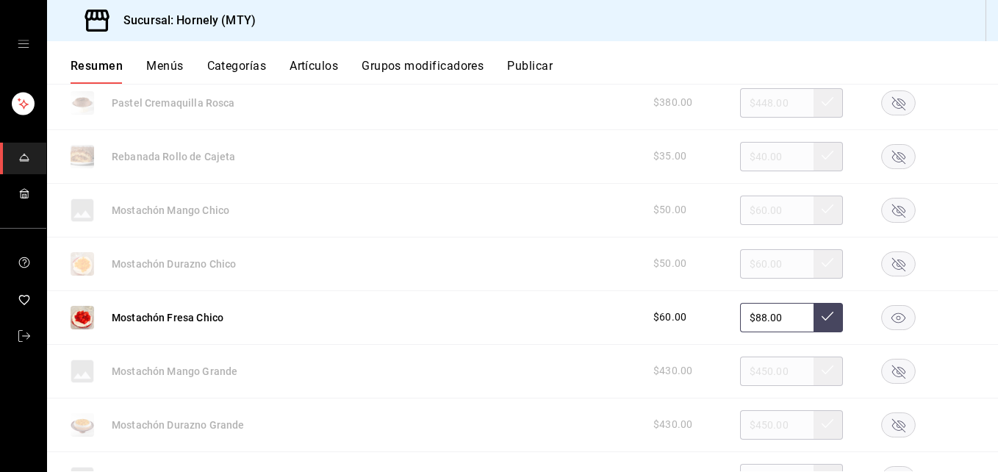
scroll to position [6098, 0]
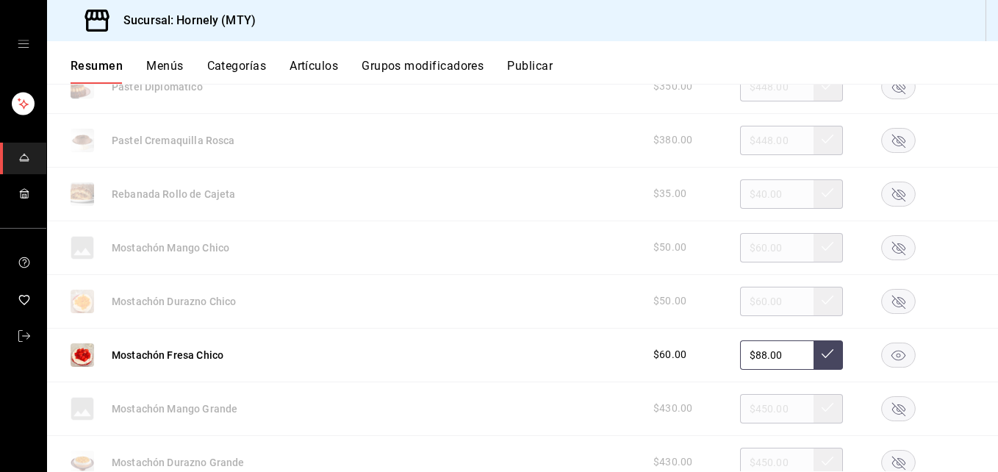
click at [713, 348] on rect "button" at bounding box center [899, 354] width 34 height 24
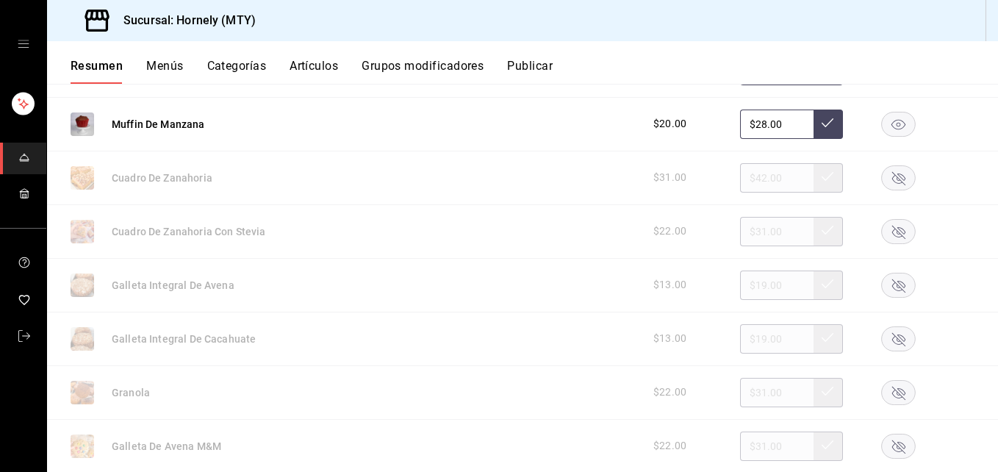
scroll to position [1689, 0]
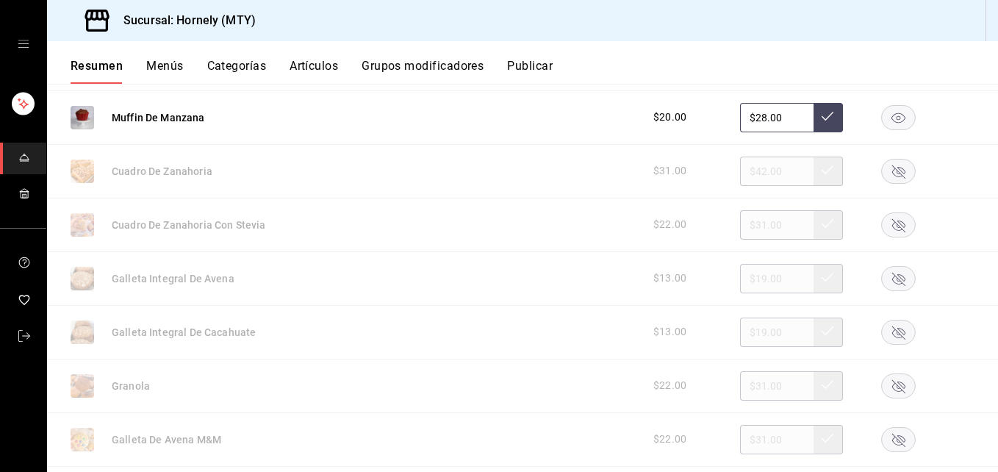
click at [713, 115] on rect "button" at bounding box center [899, 117] width 34 height 24
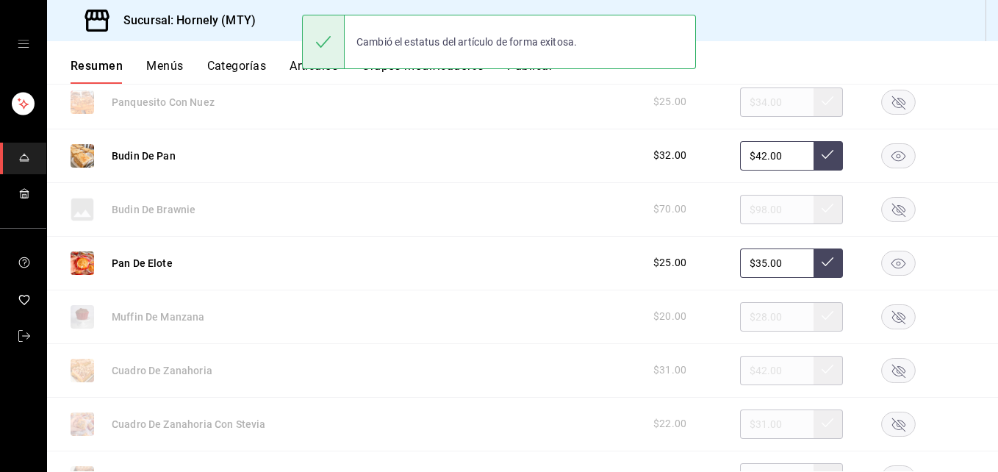
scroll to position [1469, 0]
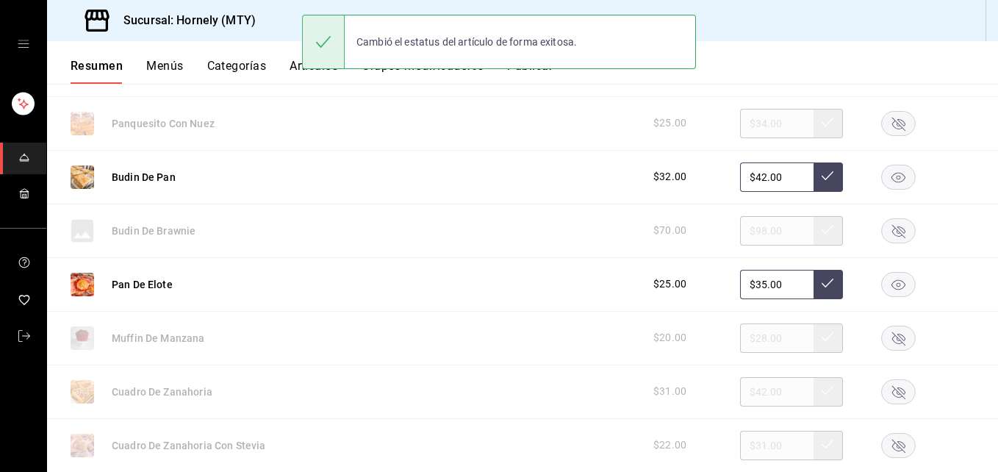
click at [713, 281] on rect "button" at bounding box center [899, 284] width 34 height 24
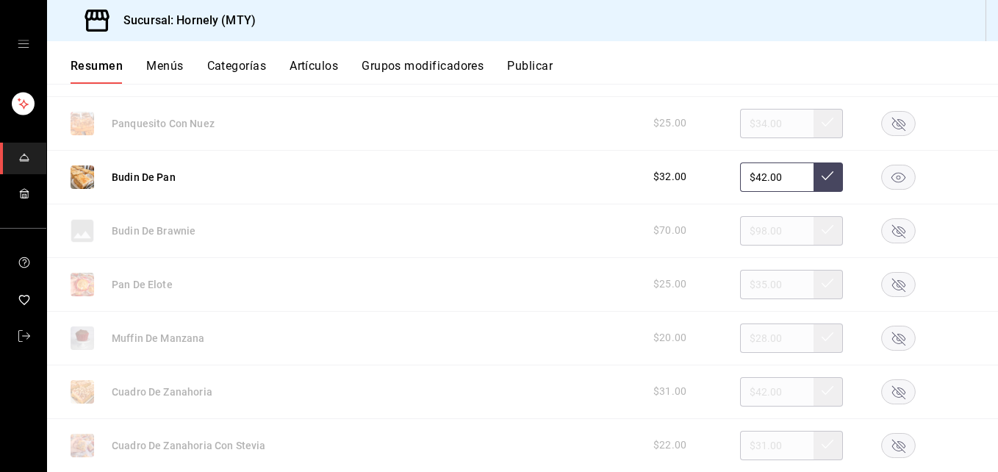
click at [713, 171] on rect "button" at bounding box center [899, 177] width 34 height 24
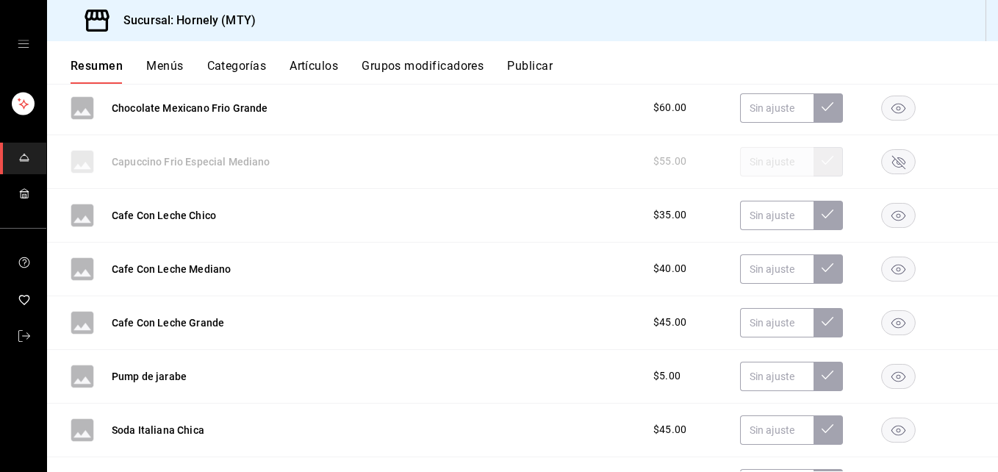
scroll to position [14695, 0]
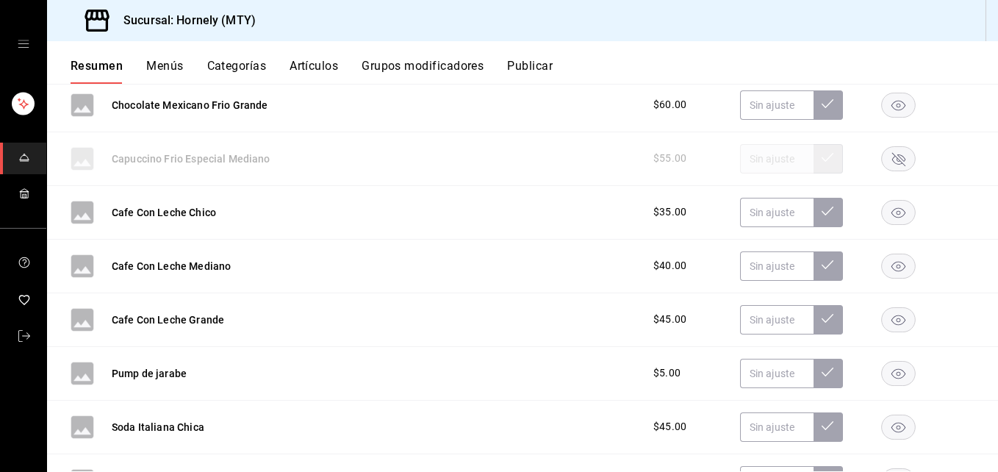
click at [535, 60] on button "Publicar" at bounding box center [530, 71] width 46 height 25
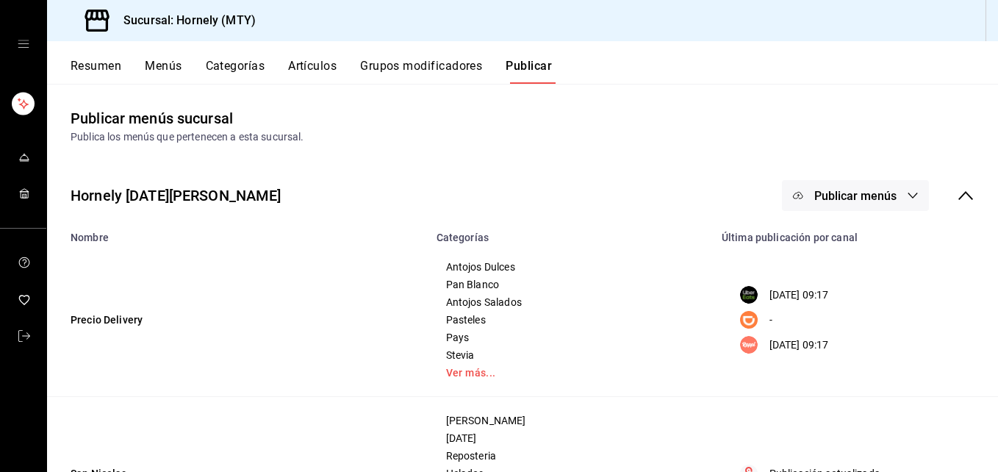
click at [713, 196] on button "Publicar menús" at bounding box center [855, 195] width 147 height 31
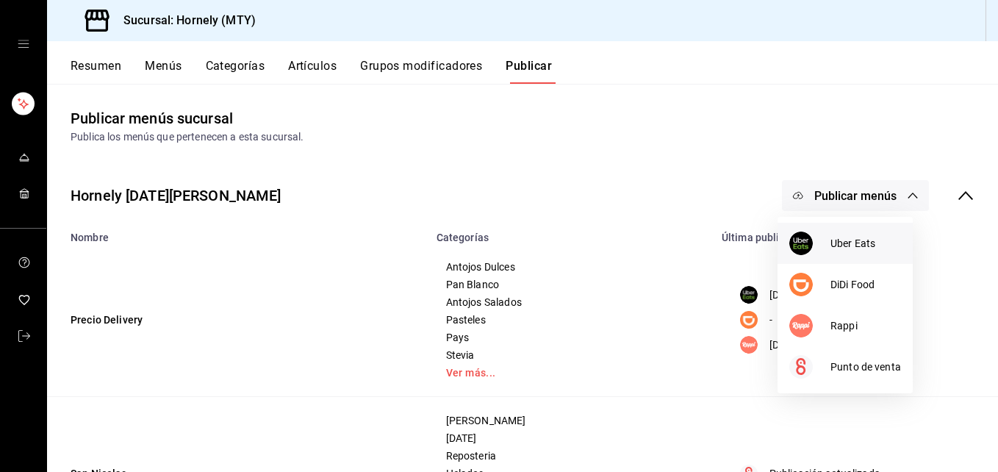
click at [713, 242] on span "Uber Eats" at bounding box center [865, 243] width 71 height 15
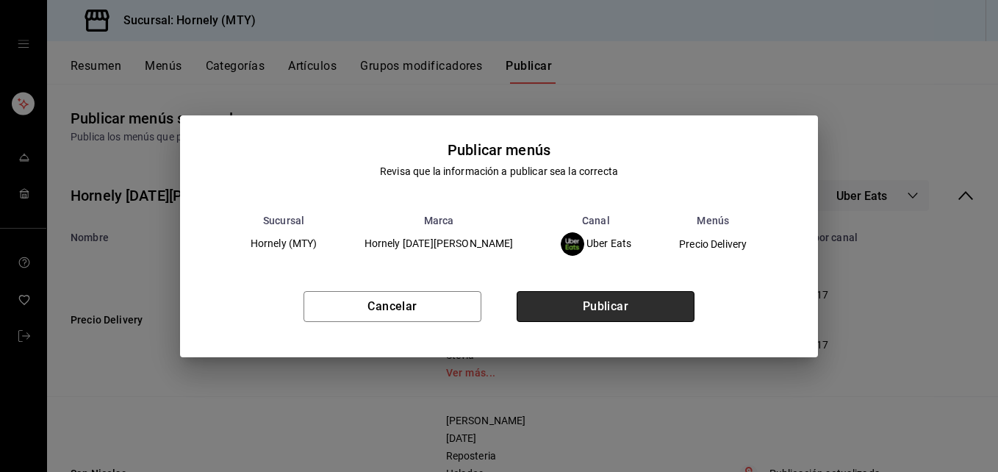
click at [619, 303] on button "Publicar" at bounding box center [606, 306] width 178 height 31
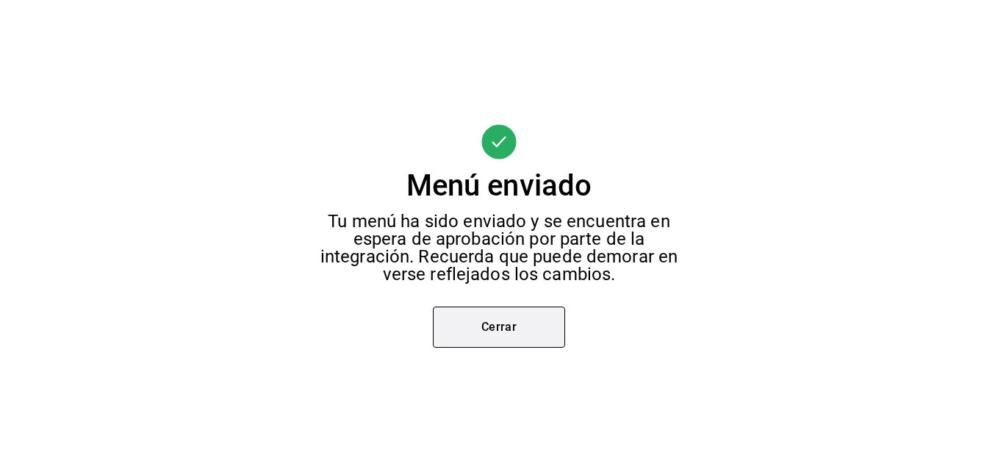
click at [527, 320] on button "Cerrar" at bounding box center [499, 326] width 132 height 41
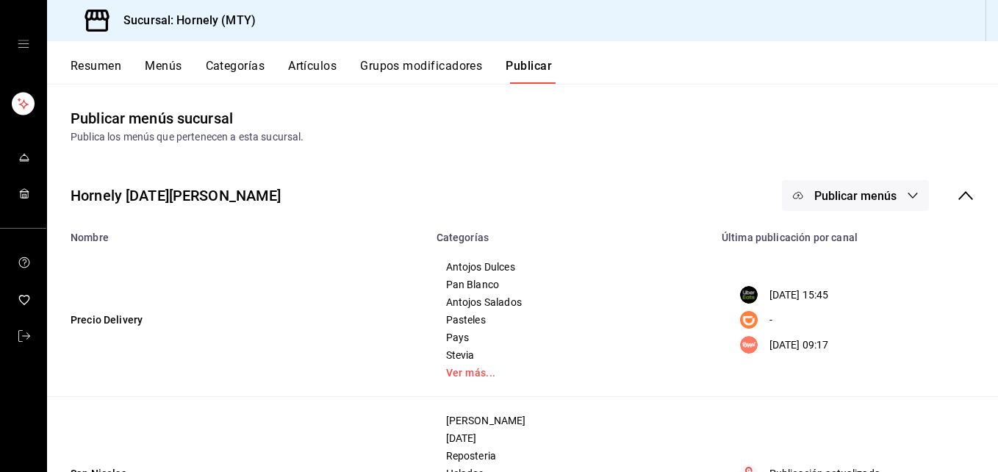
click at [713, 190] on button "Publicar menús" at bounding box center [855, 195] width 147 height 31
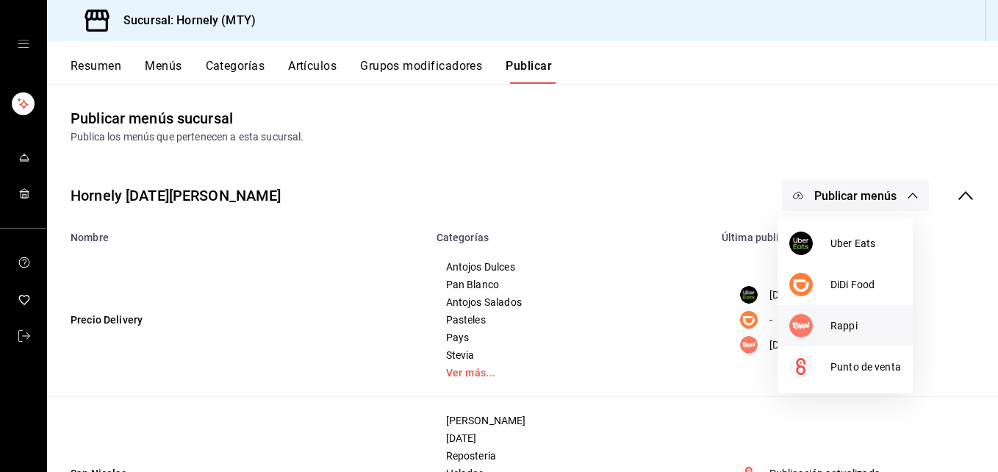
click at [713, 325] on div at bounding box center [809, 326] width 41 height 24
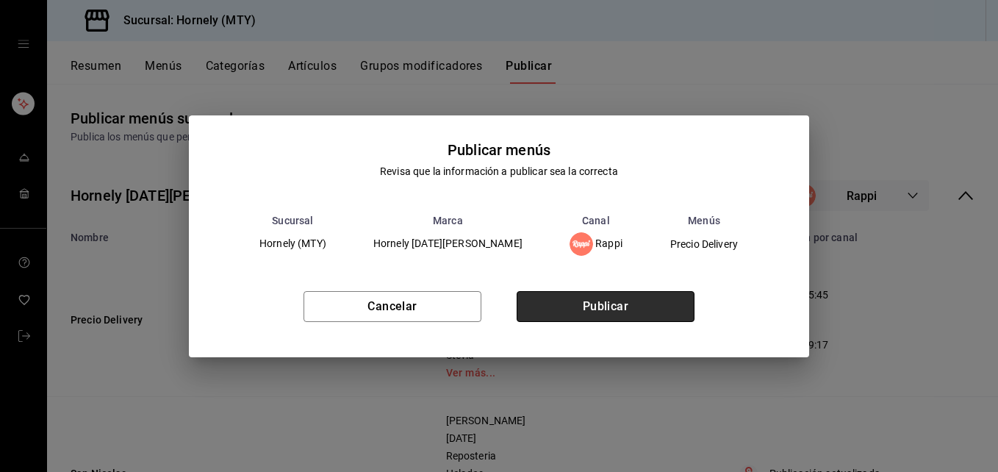
click at [662, 307] on button "Publicar" at bounding box center [606, 306] width 178 height 31
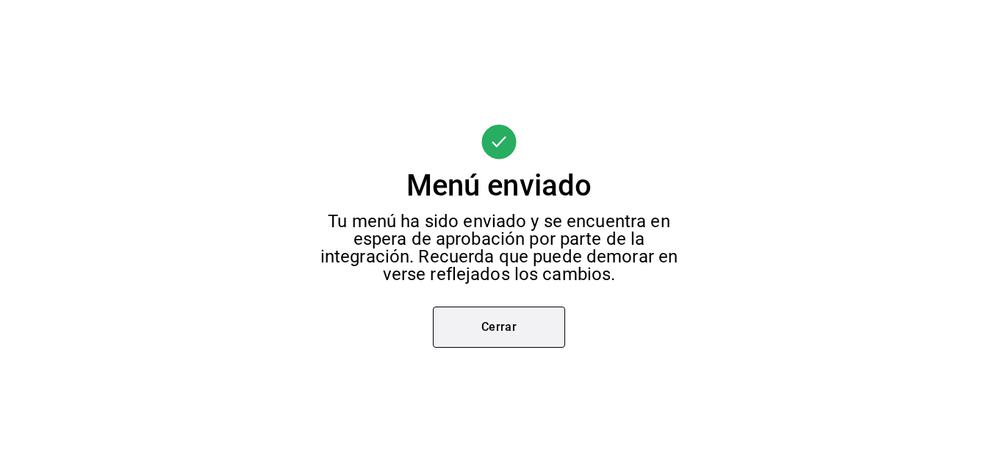
click at [541, 315] on button "Cerrar" at bounding box center [499, 326] width 132 height 41
